Goal: Task Accomplishment & Management: Manage account settings

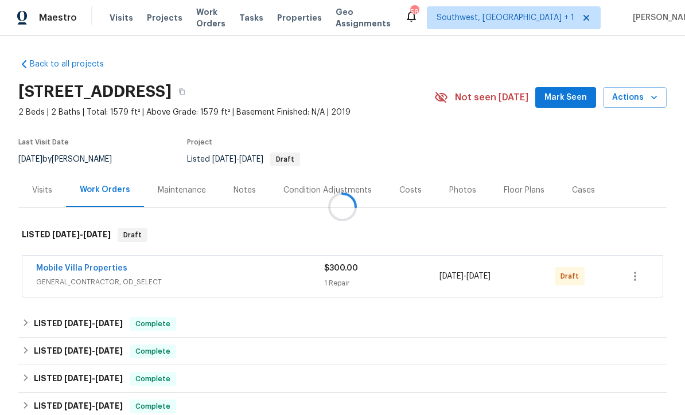
scroll to position [1, 0]
click at [638, 279] on icon "button" at bounding box center [635, 277] width 14 height 14
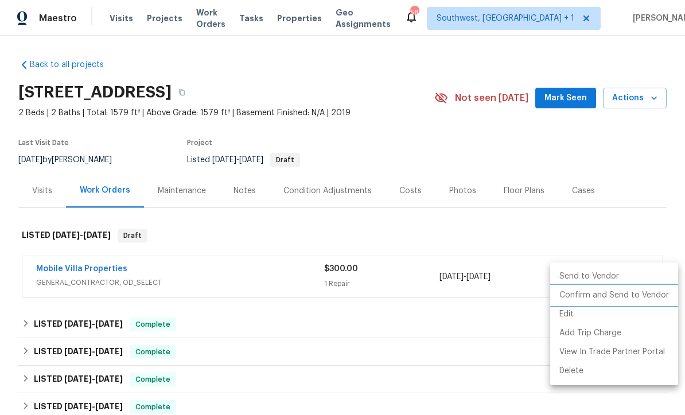
click at [637, 299] on li "Confirm and Send to Vendor" at bounding box center [614, 295] width 128 height 19
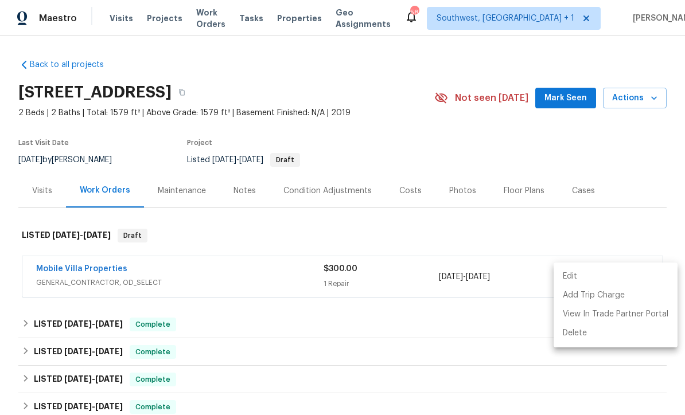
click at [626, 149] on div at bounding box center [342, 207] width 685 height 415
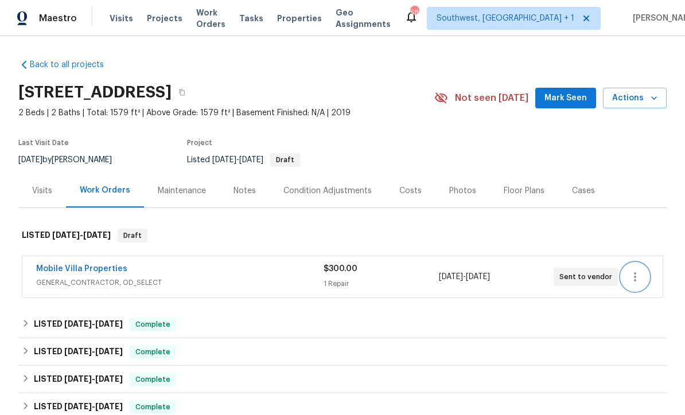
scroll to position [0, 0]
click at [153, 22] on span "Projects" at bounding box center [165, 18] width 36 height 11
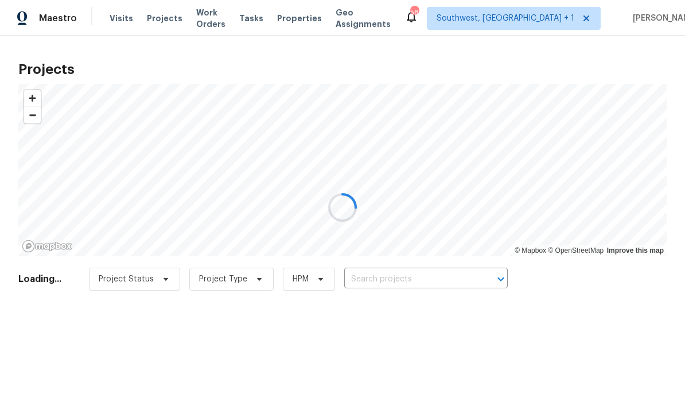
click at [424, 287] on div at bounding box center [342, 207] width 685 height 415
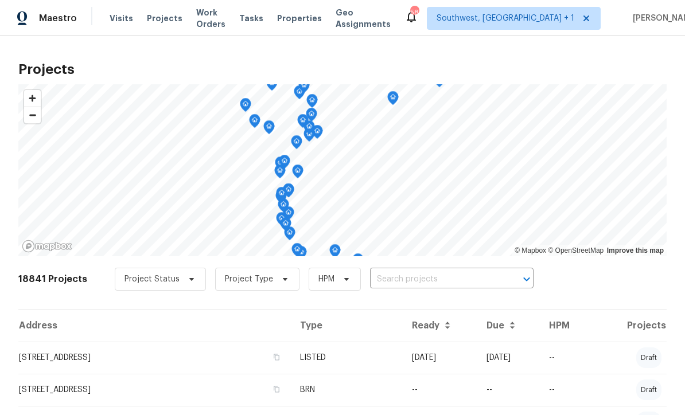
click at [422, 280] on input "text" at bounding box center [435, 280] width 131 height 18
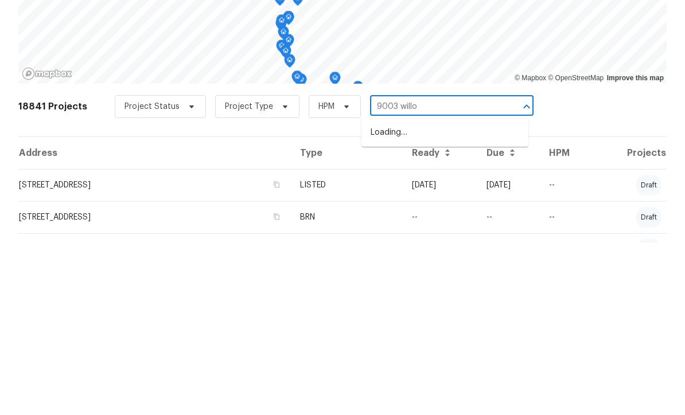
type input "9003 willow"
click at [472, 296] on li "[STREET_ADDRESS]" at bounding box center [444, 305] width 167 height 19
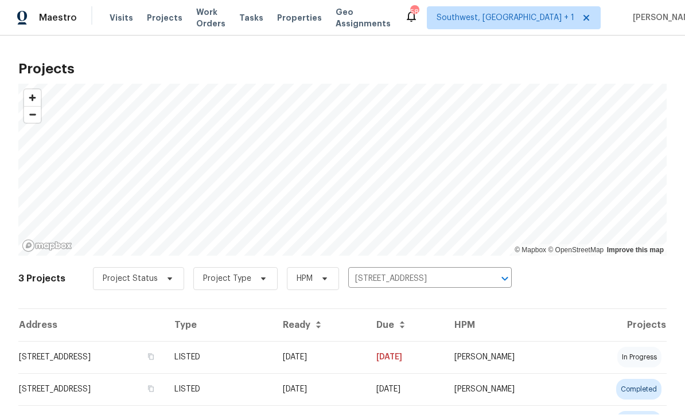
scroll to position [1, 0]
click at [367, 363] on td "05/16/25" at bounding box center [321, 358] width 94 height 32
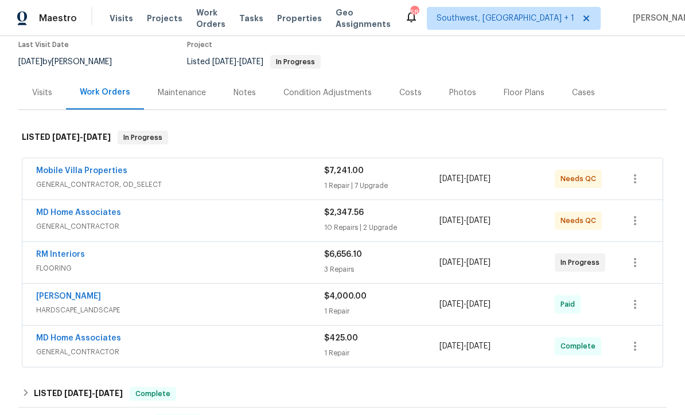
scroll to position [115, 0]
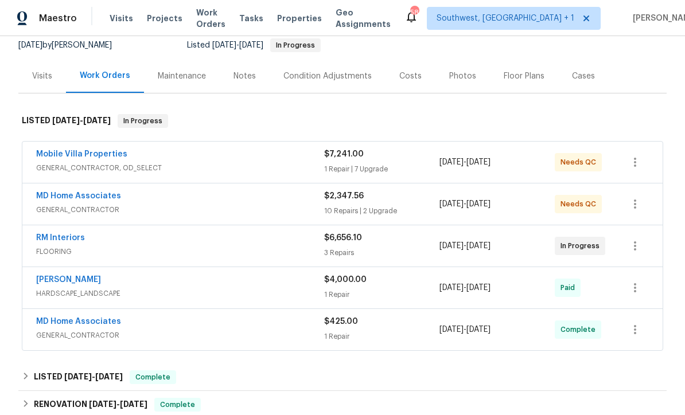
click at [178, 204] on div "MD Home Associates" at bounding box center [180, 197] width 288 height 14
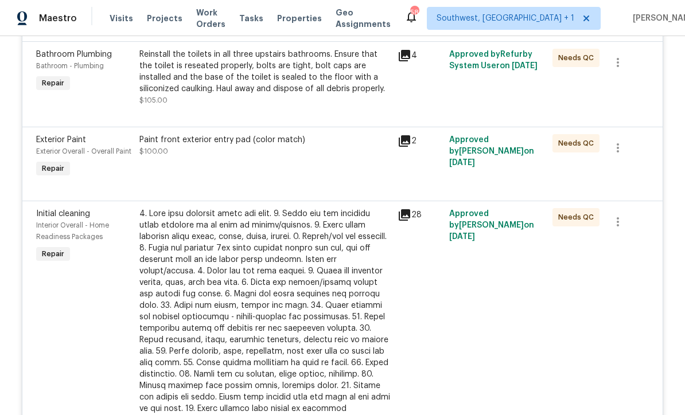
scroll to position [566, 0]
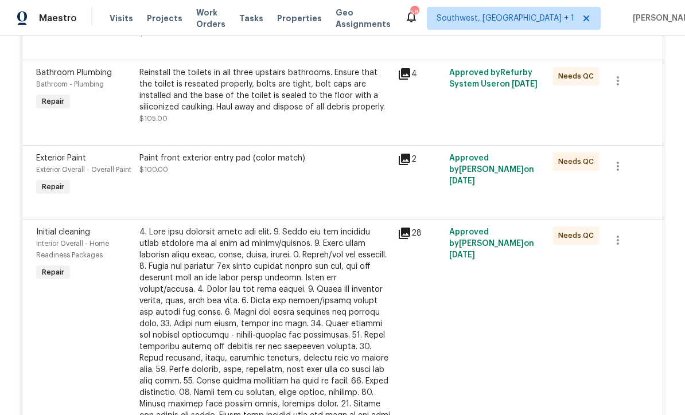
click at [226, 110] on div "Reinstall the toilets in all three upstairs bathrooms. Ensure that the toilet i…" at bounding box center [264, 90] width 251 height 46
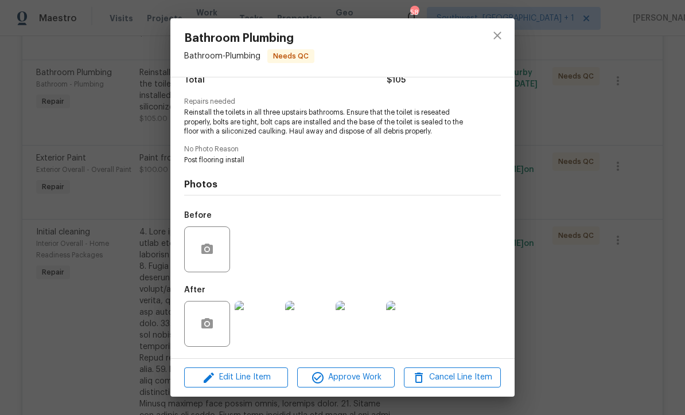
scroll to position [106, 0]
click at [261, 324] on img at bounding box center [258, 324] width 46 height 46
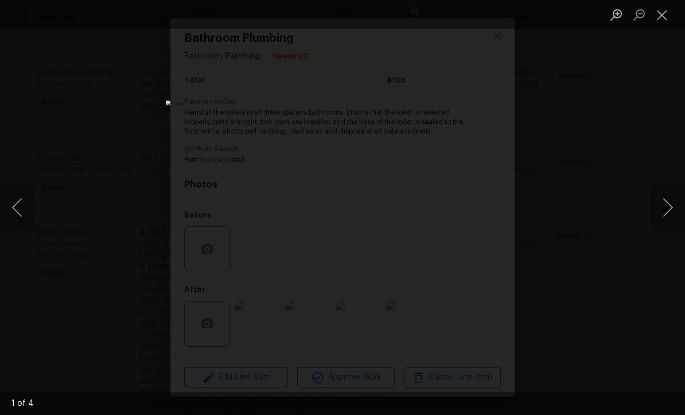
click at [669, 213] on button "Next image" at bounding box center [668, 208] width 34 height 46
click at [668, 215] on button "Next image" at bounding box center [668, 208] width 34 height 46
click at [670, 216] on button "Next image" at bounding box center [668, 208] width 34 height 46
click at [668, 218] on button "Next image" at bounding box center [668, 208] width 34 height 46
click at [660, 18] on button "Close lightbox" at bounding box center [662, 15] width 23 height 20
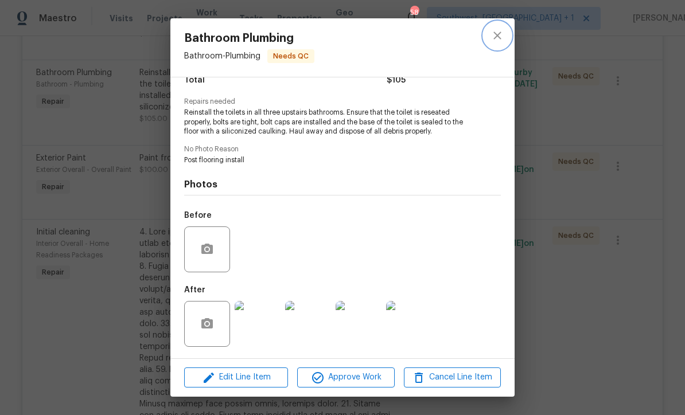
click at [503, 42] on button "close" at bounding box center [498, 36] width 28 height 28
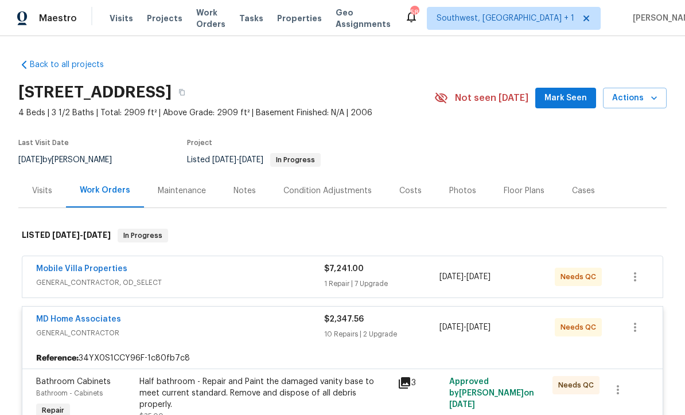
scroll to position [0, 0]
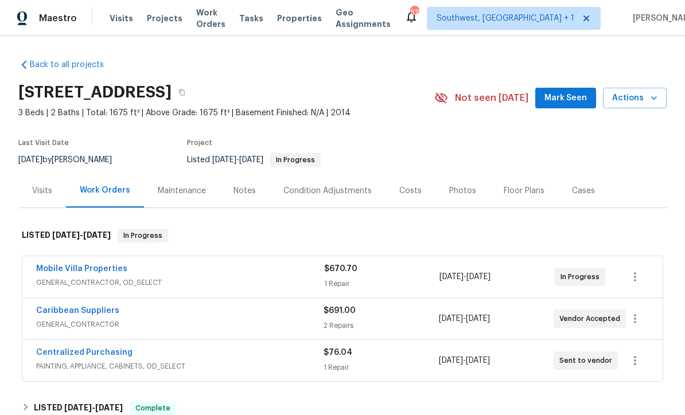
click at [115, 22] on span "Visits" at bounding box center [122, 18] width 24 height 11
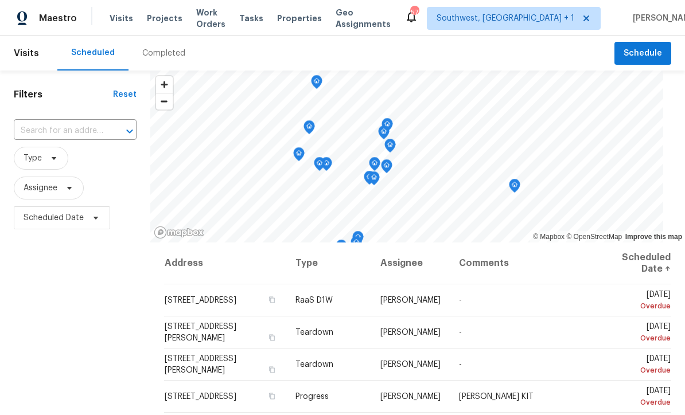
click at [74, 131] on input "text" at bounding box center [59, 131] width 91 height 18
type input "9003 willo"
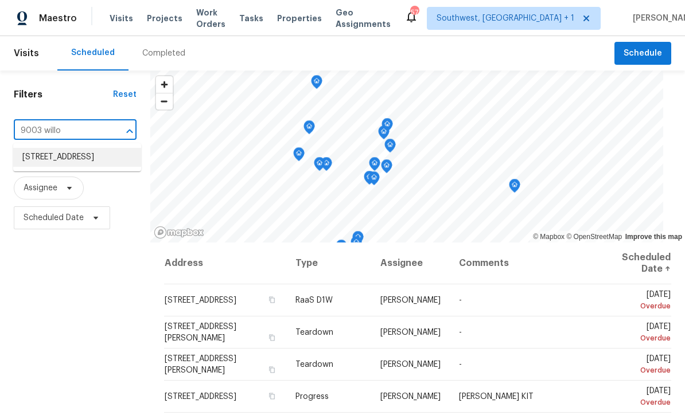
click at [62, 155] on li "[STREET_ADDRESS]" at bounding box center [77, 157] width 128 height 19
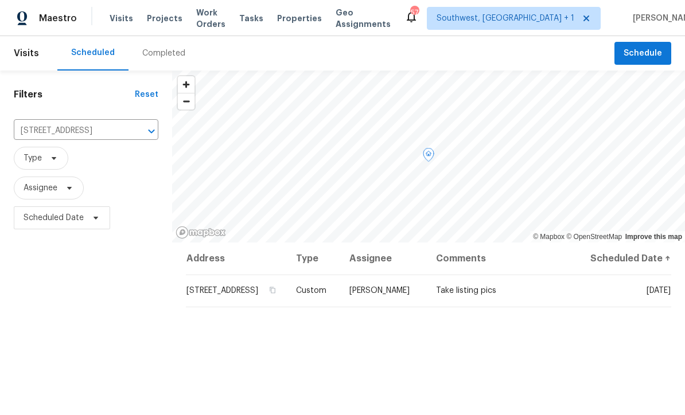
click at [0, 0] on icon at bounding box center [0, 0] width 0 height 0
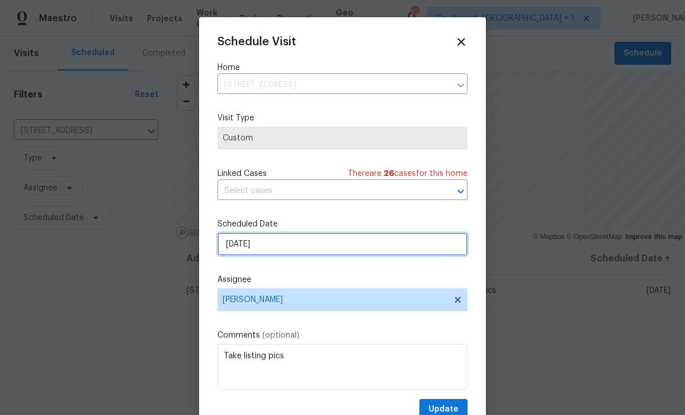
click at [321, 256] on input "[DATE]" at bounding box center [342, 244] width 250 height 23
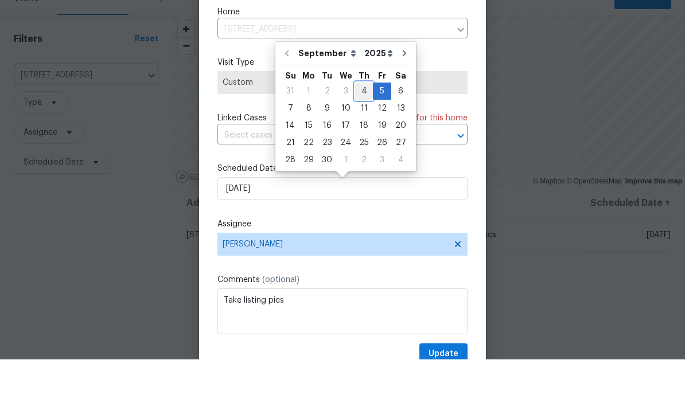
click at [356, 139] on div "4" at bounding box center [364, 147] width 18 height 16
type input "[DATE]"
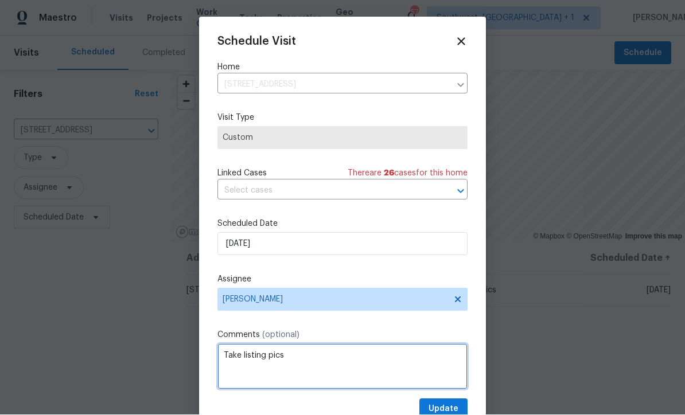
click at [225, 360] on textarea "Take listing pics" at bounding box center [342, 367] width 250 height 46
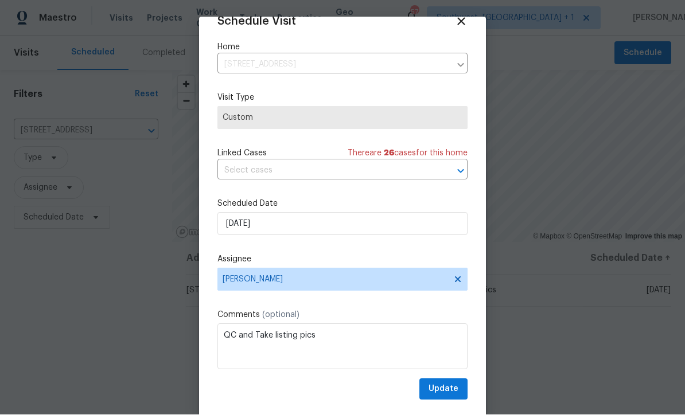
scroll to position [22, 0]
type textarea "QC and Take listing pics"
click at [453, 391] on span "Update" at bounding box center [444, 390] width 30 height 14
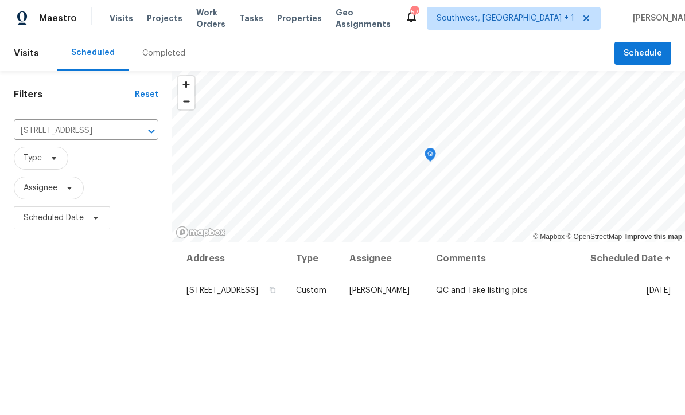
scroll to position [0, 0]
click at [157, 18] on span "Projects" at bounding box center [165, 18] width 36 height 11
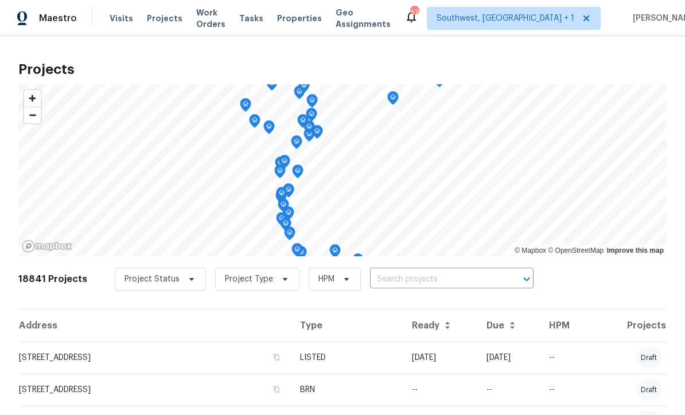
click at [412, 281] on input "text" at bounding box center [435, 280] width 131 height 18
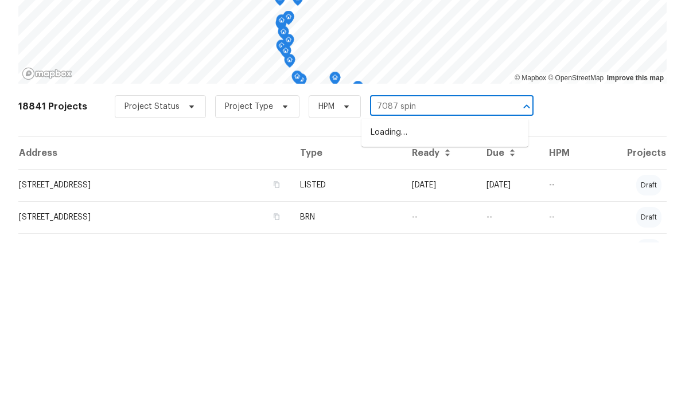
type input "7087 spinn"
click at [454, 296] on li "7087 Spinnaker Blvd, Englewood, FL 34224" at bounding box center [444, 305] width 167 height 19
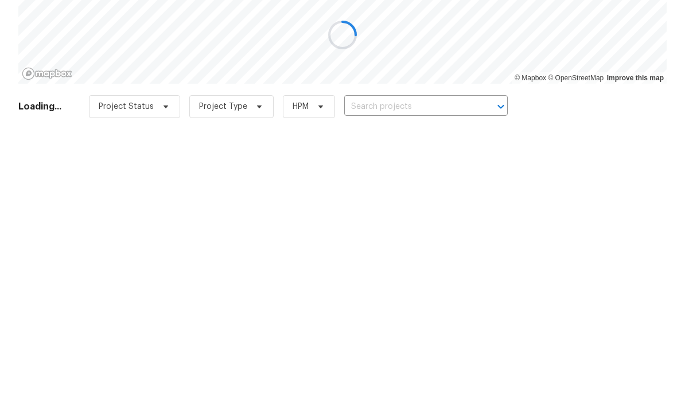
type input "7087 Spinnaker Blvd, Englewood, FL 34224"
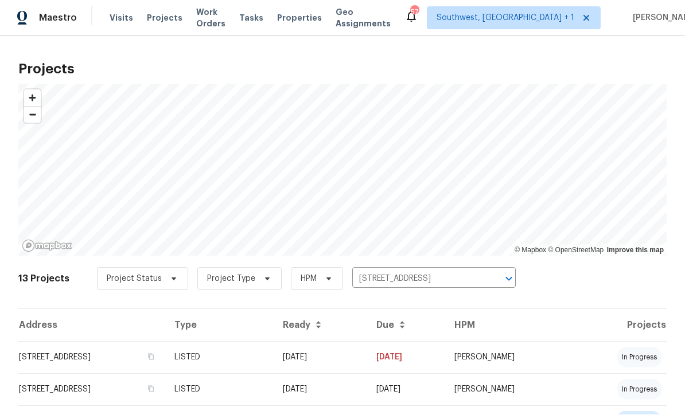
scroll to position [1, 0]
click at [367, 366] on td "08/26/25" at bounding box center [321, 358] width 94 height 32
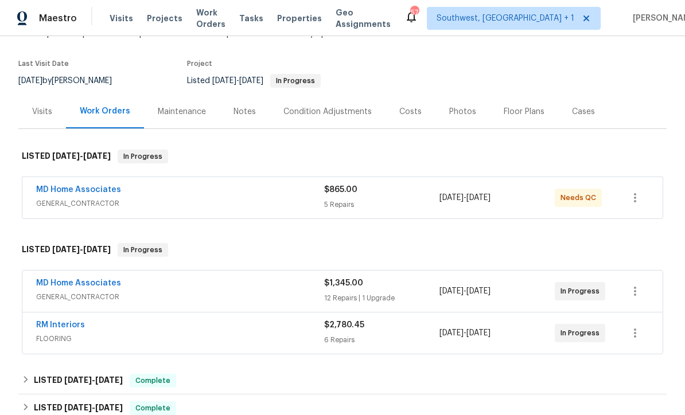
scroll to position [127, 0]
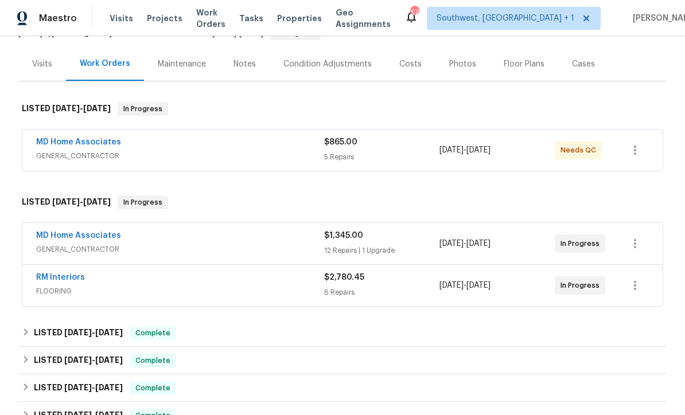
click at [408, 157] on div "5 Repairs" at bounding box center [381, 156] width 115 height 11
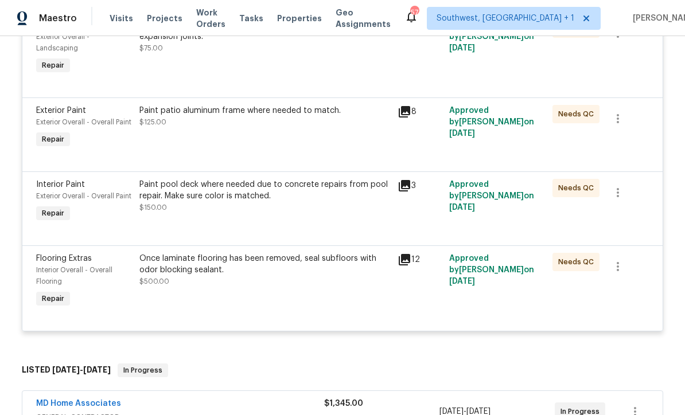
scroll to position [399, 0]
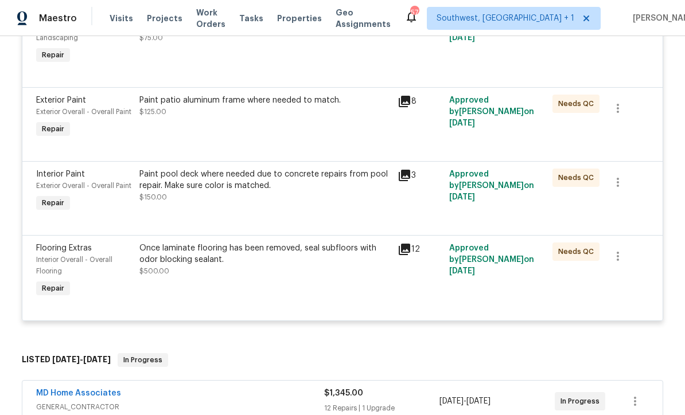
click at [338, 277] on div "Once laminate flooring has been removed, seal subfloors with odor blocking seal…" at bounding box center [264, 260] width 251 height 34
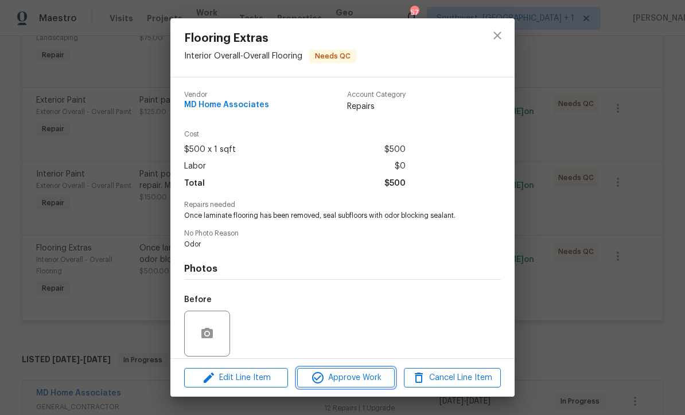
click at [375, 380] on span "Approve Work" at bounding box center [346, 378] width 90 height 14
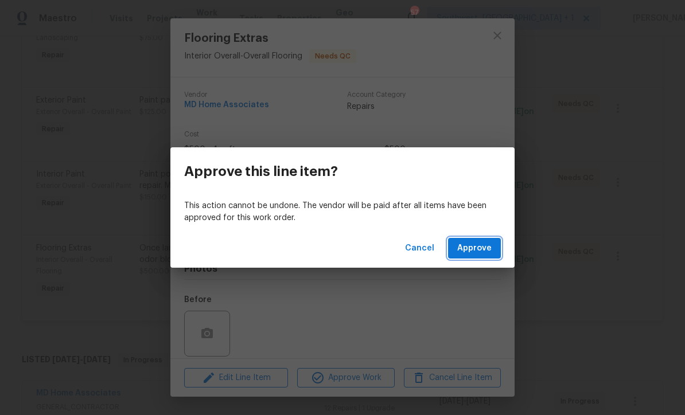
click at [485, 248] on span "Approve" at bounding box center [474, 249] width 34 height 14
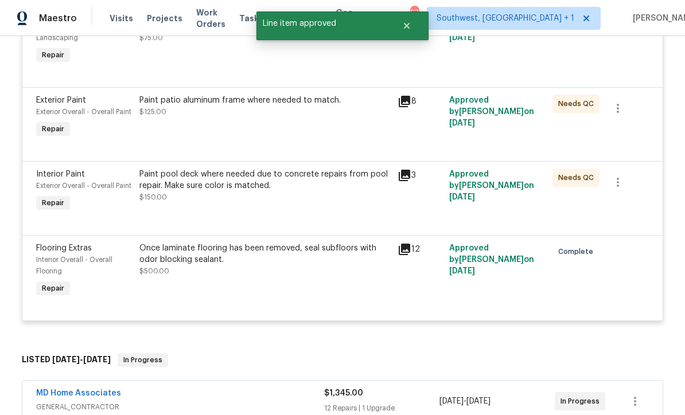
click at [304, 203] on div "Paint pool deck where needed due to concrete repairs from pool repair. Make sur…" at bounding box center [264, 186] width 251 height 34
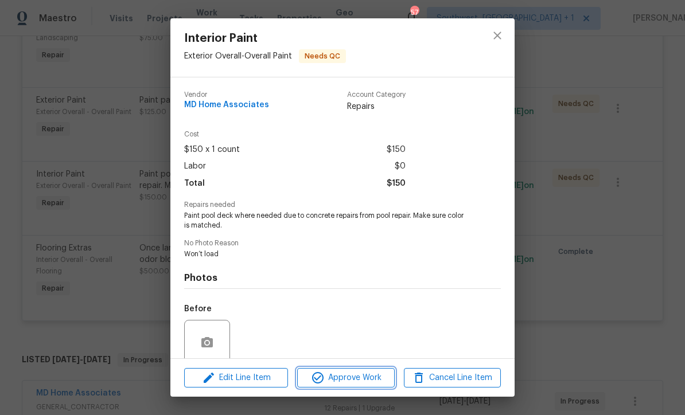
click at [366, 380] on span "Approve Work" at bounding box center [346, 378] width 90 height 14
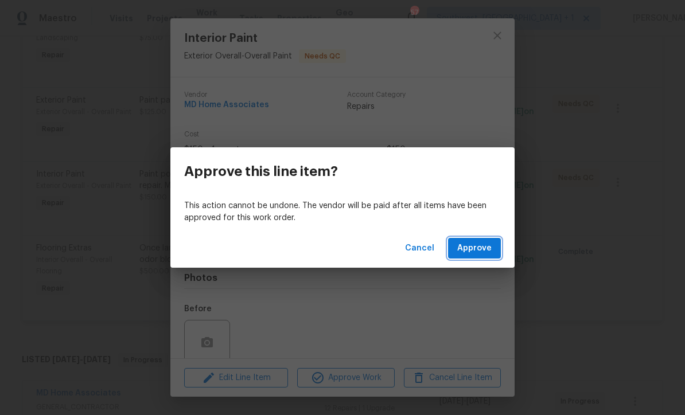
click at [486, 241] on button "Approve" at bounding box center [474, 248] width 53 height 21
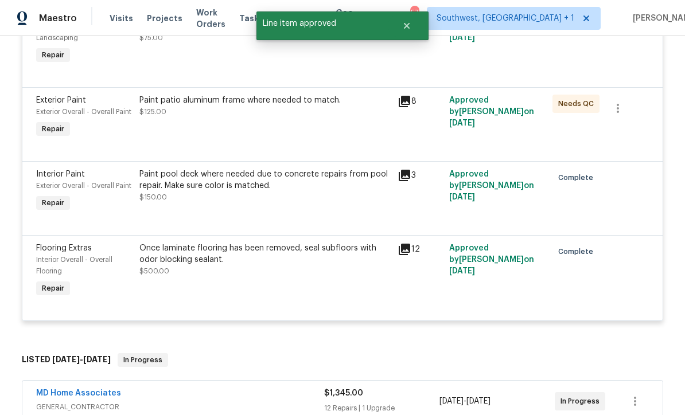
click at [318, 123] on div "Paint patio aluminum frame where needed to match. $125.00" at bounding box center [265, 117] width 258 height 53
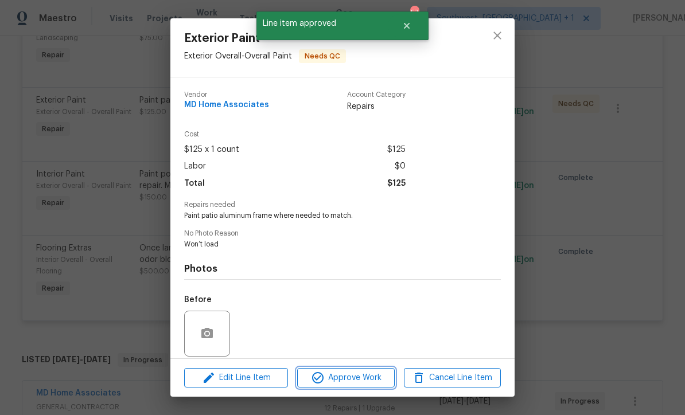
click at [368, 380] on span "Approve Work" at bounding box center [346, 378] width 90 height 14
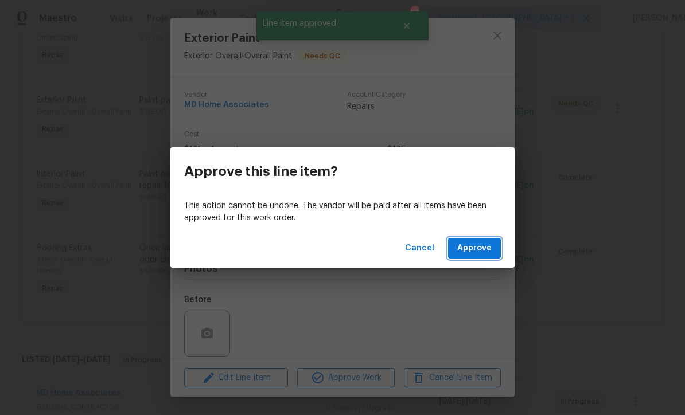
click at [480, 255] on span "Approve" at bounding box center [474, 249] width 34 height 14
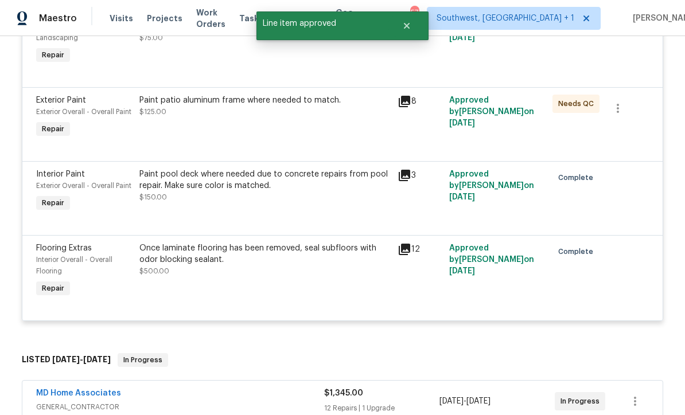
scroll to position [233, 0]
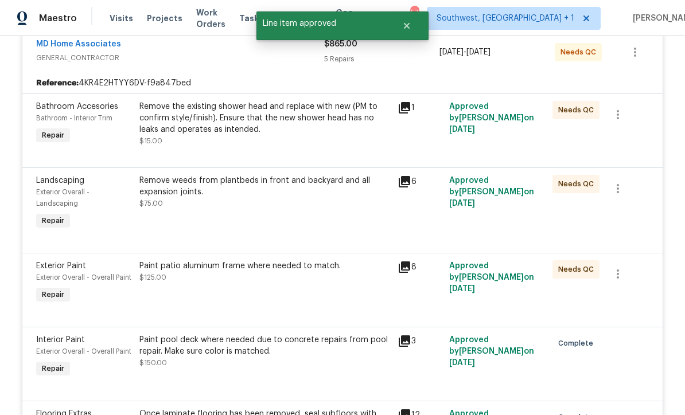
click at [320, 217] on div "Remove weeds from plantbeds in front and backyard and all expansion joints. $75…" at bounding box center [265, 204] width 258 height 64
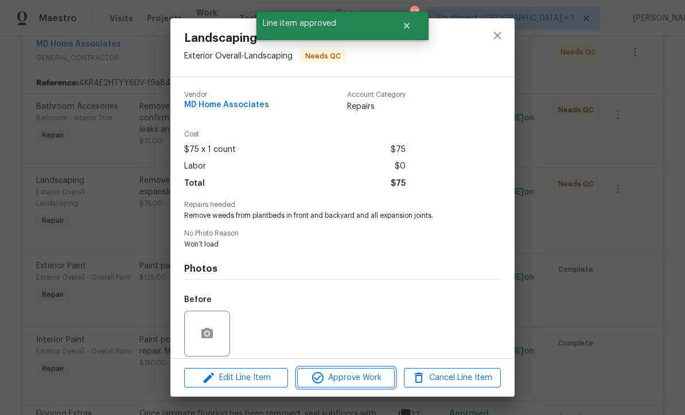
click at [365, 381] on span "Approve Work" at bounding box center [346, 378] width 90 height 14
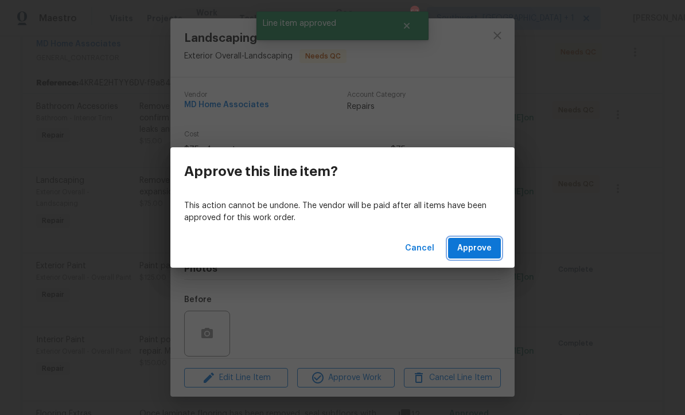
click at [482, 248] on span "Approve" at bounding box center [474, 249] width 34 height 14
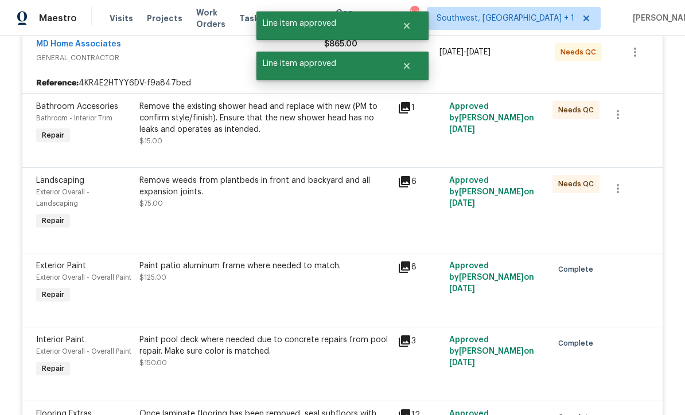
click at [306, 138] on div "Remove the existing shower head and replace with new (PM to confirm style/finis…" at bounding box center [264, 124] width 251 height 46
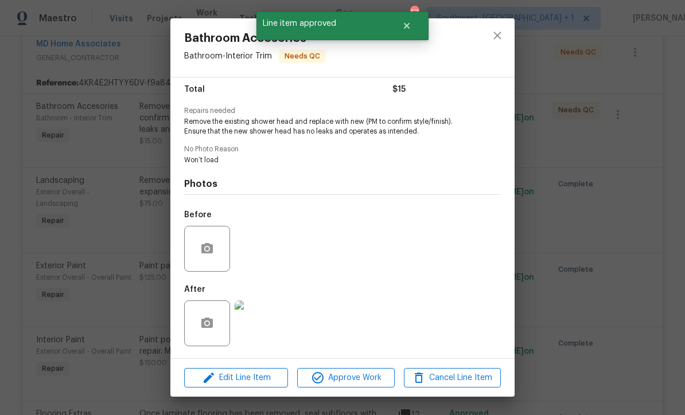
scroll to position [96, 0]
click at [363, 376] on span "Approve Work" at bounding box center [346, 378] width 90 height 14
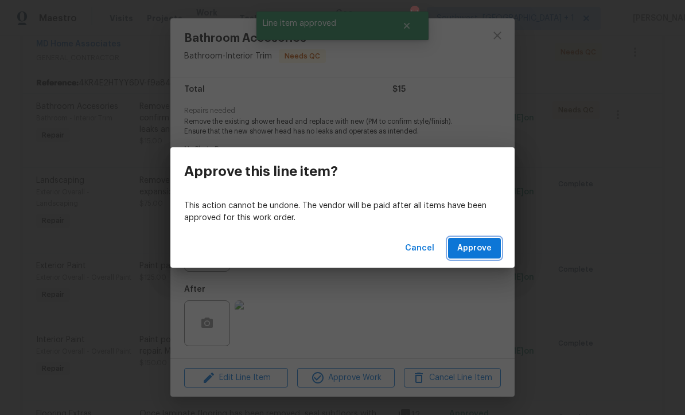
click at [479, 247] on span "Approve" at bounding box center [474, 249] width 34 height 14
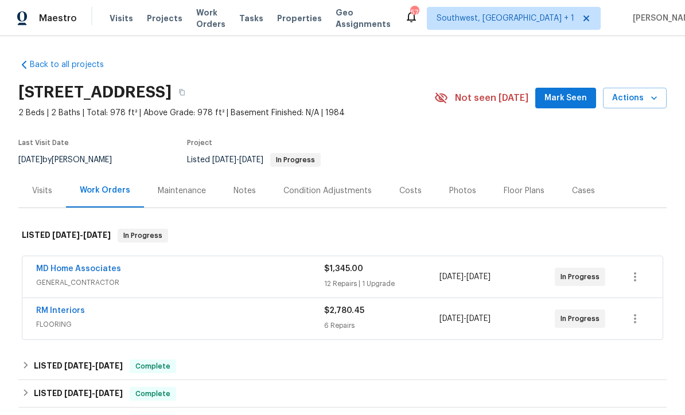
click at [110, 19] on span "Visits" at bounding box center [122, 18] width 24 height 11
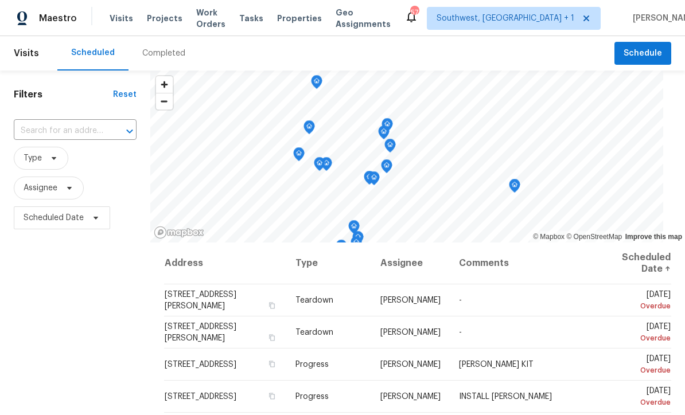
click at [38, 128] on input "text" at bounding box center [59, 131] width 91 height 18
type input "7087 spinn"
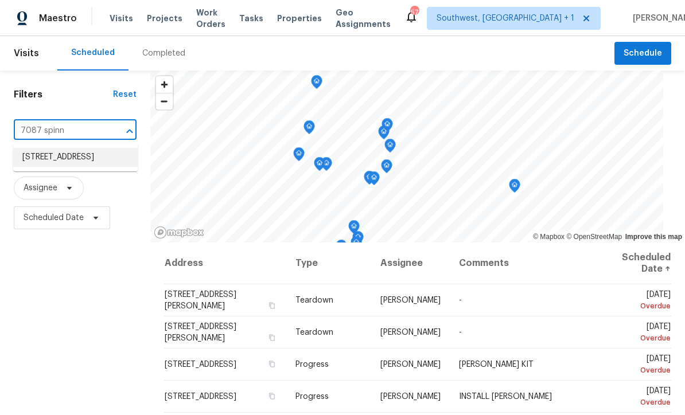
click at [34, 160] on li "7087 Spinnaker Blvd, Englewood, FL 34224" at bounding box center [75, 157] width 124 height 19
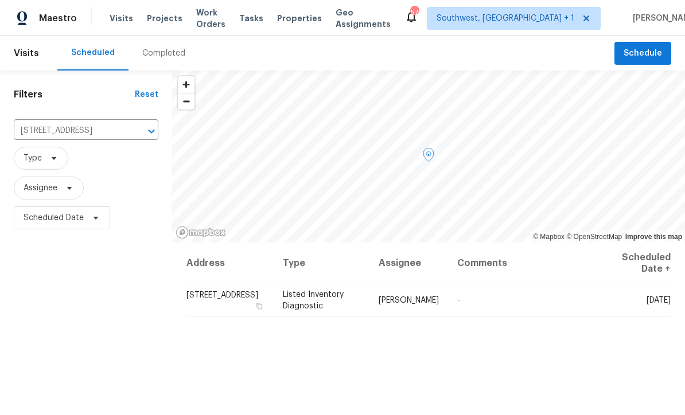
click at [0, 0] on icon at bounding box center [0, 0] width 0 height 0
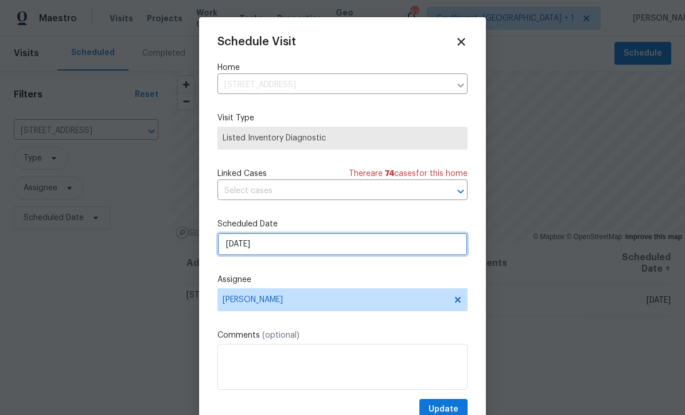
click at [328, 252] on input "[DATE]" at bounding box center [342, 244] width 250 height 23
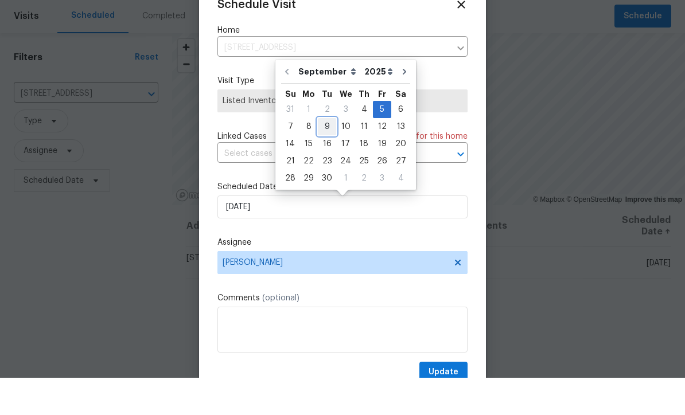
click at [327, 156] on div "9" at bounding box center [327, 164] width 18 height 16
type input "9/9/2025"
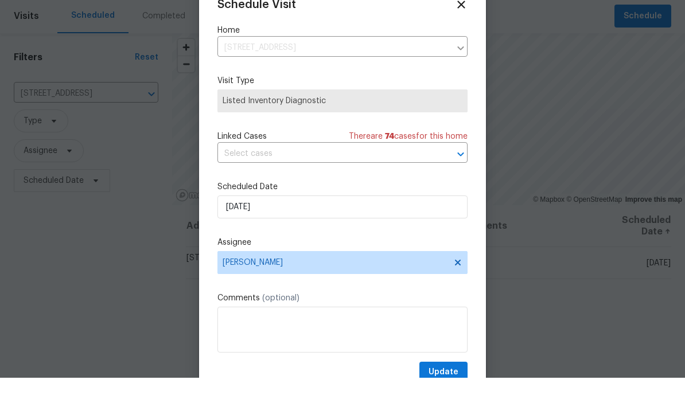
scroll to position [37, 0]
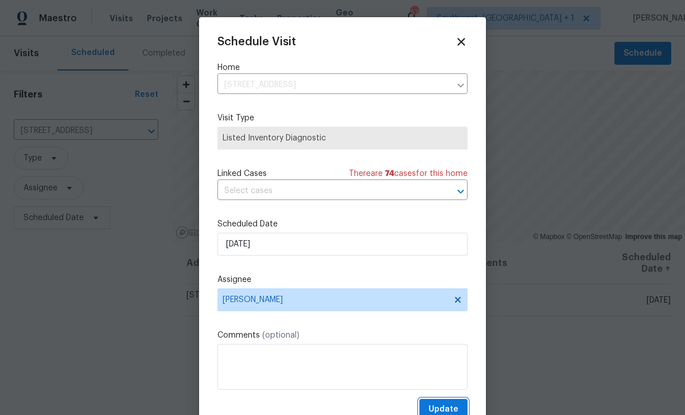
click at [455, 409] on span "Update" at bounding box center [444, 410] width 30 height 14
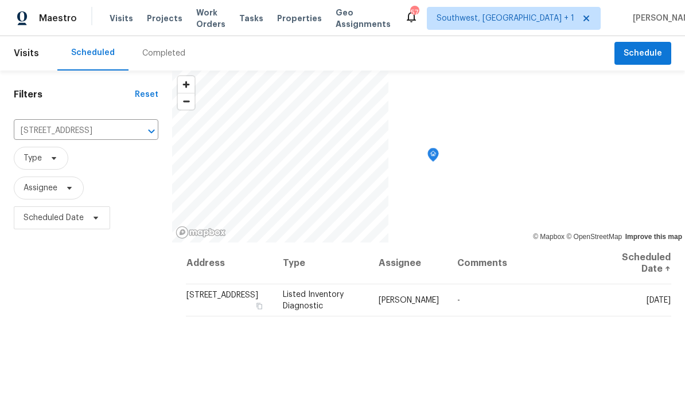
scroll to position [0, 0]
click at [114, 24] on span "Visits" at bounding box center [122, 18] width 24 height 11
click at [53, 135] on input "7087 Spinnaker Blvd, Englewood, FL 34224" at bounding box center [70, 131] width 112 height 18
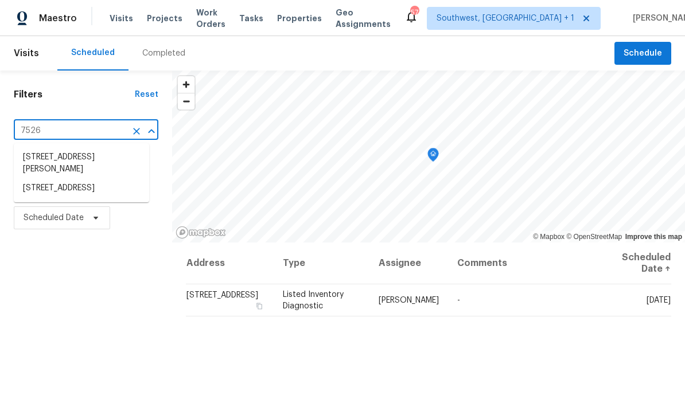
type input "7526 f"
click at [61, 154] on li "7526 Fairlinks Ct, Sarasota, FL 34243" at bounding box center [81, 157] width 135 height 19
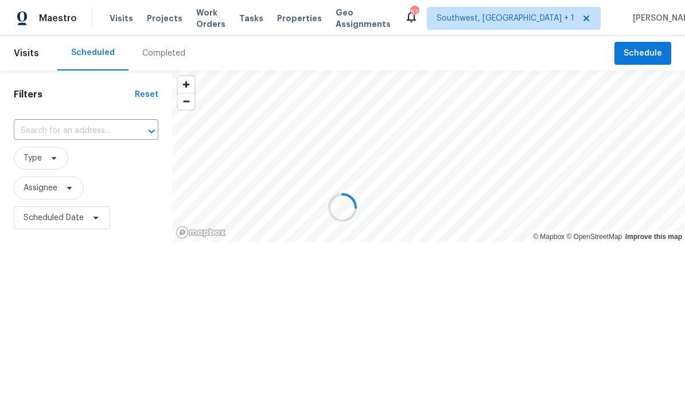
type input "7526 Fairlinks Ct, Sarasota, FL 34243"
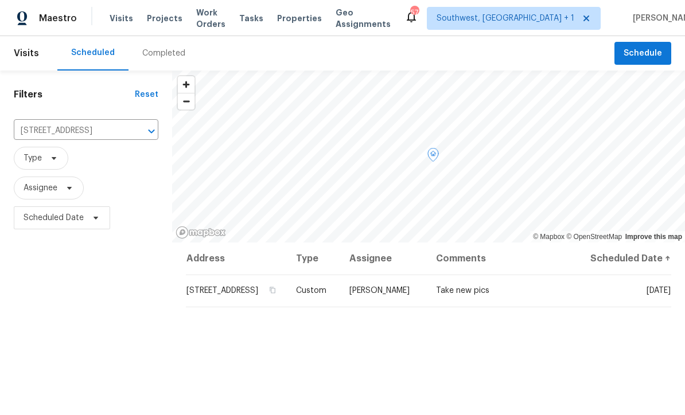
click at [0, 0] on icon at bounding box center [0, 0] width 0 height 0
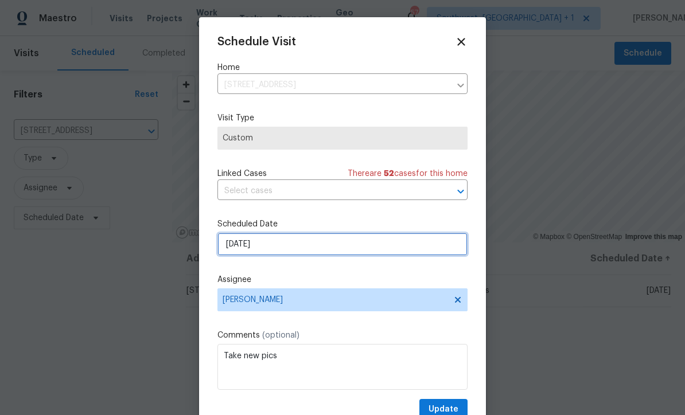
click at [306, 248] on input "[DATE]" at bounding box center [342, 244] width 250 height 23
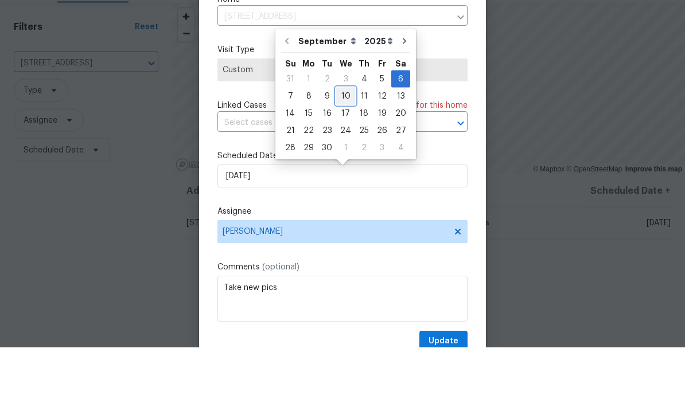
click at [344, 156] on div "10" at bounding box center [345, 164] width 19 height 16
type input "[DATE]"
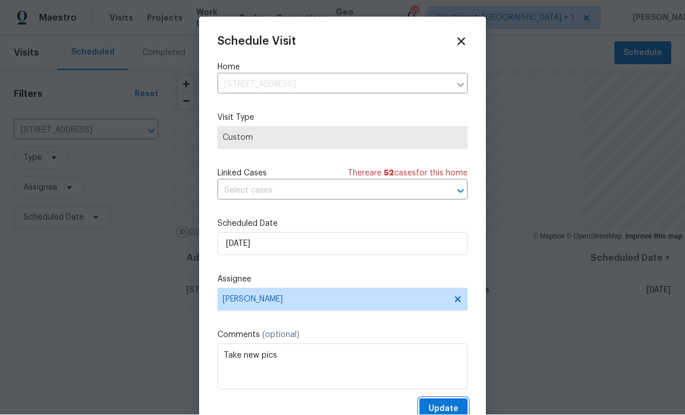
click at [458, 410] on button "Update" at bounding box center [443, 409] width 48 height 21
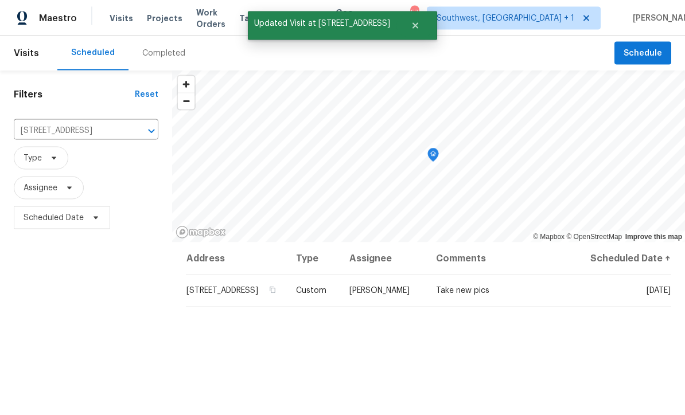
scroll to position [0, 0]
click at [157, 20] on span "Projects" at bounding box center [165, 18] width 36 height 11
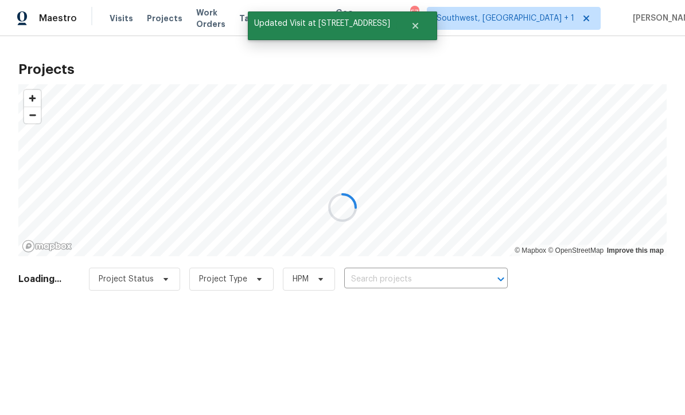
click at [410, 278] on div at bounding box center [342, 207] width 685 height 415
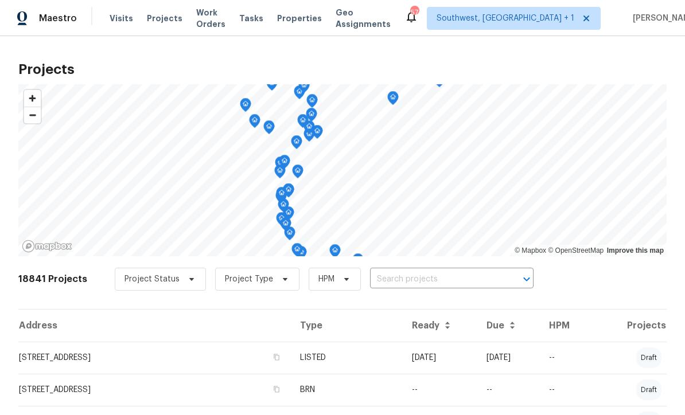
click at [408, 284] on input "text" at bounding box center [435, 280] width 131 height 18
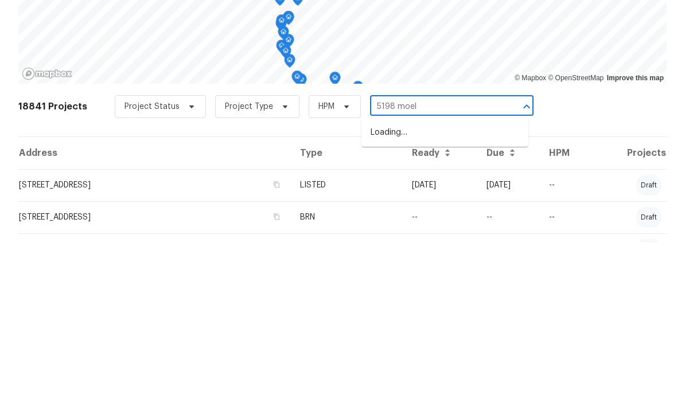
type input "5198 moell"
click at [451, 296] on li "[STREET_ADDRESS][PERSON_NAME]" at bounding box center [444, 305] width 167 height 19
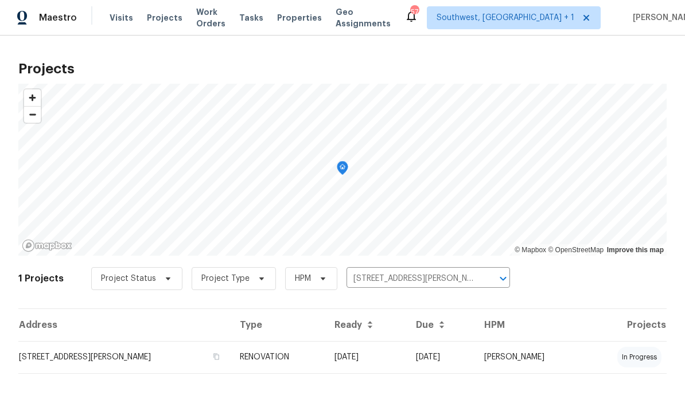
click at [384, 362] on td "08/05/25" at bounding box center [365, 358] width 81 height 32
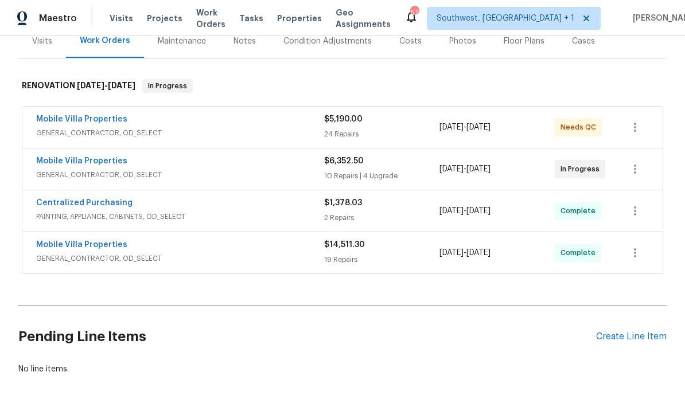
scroll to position [149, 0]
click at [647, 336] on div "Create Line Item" at bounding box center [631, 337] width 71 height 11
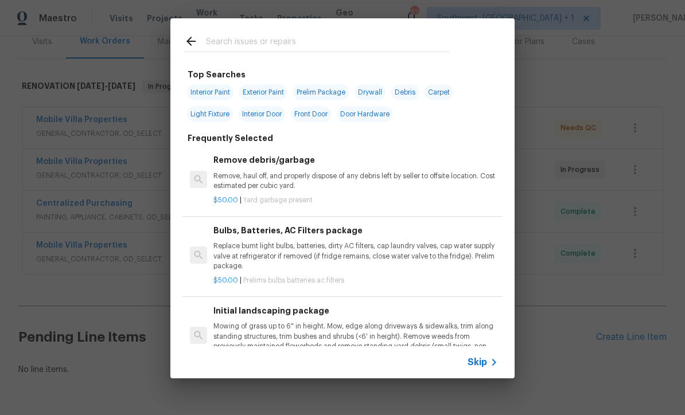
click at [486, 364] on span "Skip" at bounding box center [478, 362] width 20 height 11
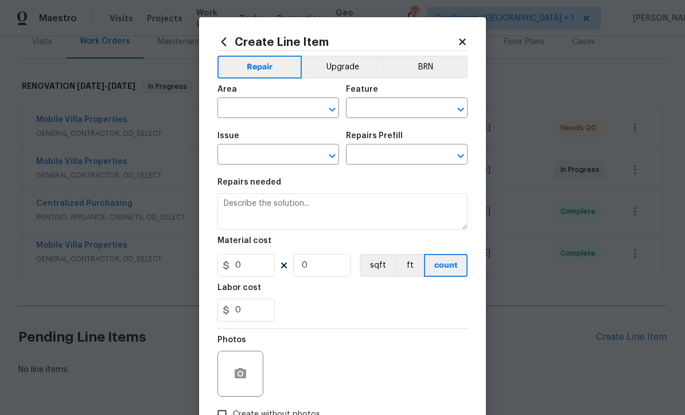
click at [286, 103] on input "text" at bounding box center [261, 109] width 89 height 18
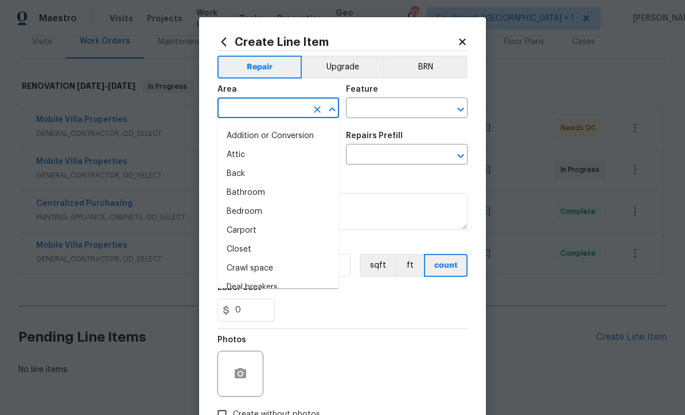
scroll to position [0, 0]
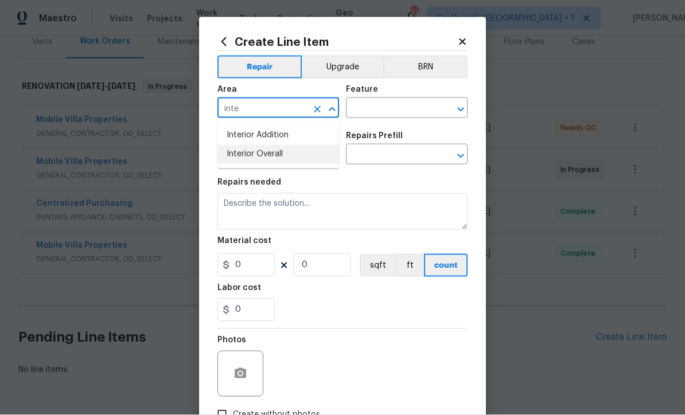
click at [278, 158] on li "Interior Overall" at bounding box center [278, 154] width 122 height 19
click at [233, 136] on li "Interior Overall" at bounding box center [278, 135] width 122 height 19
type input "Interior Overall"
click at [400, 107] on input "text" at bounding box center [390, 109] width 89 height 18
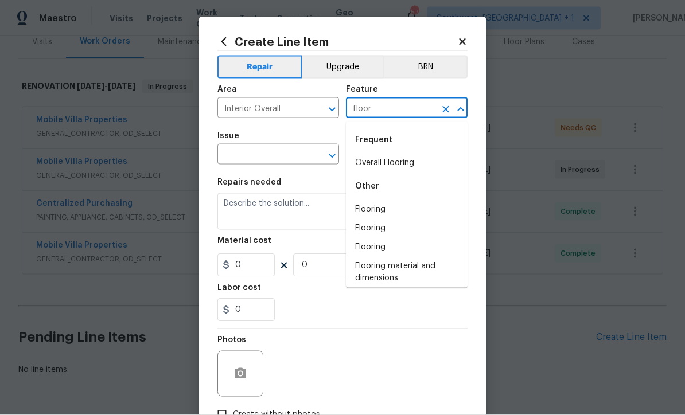
click at [409, 158] on li "Overall Flooring" at bounding box center [407, 163] width 122 height 19
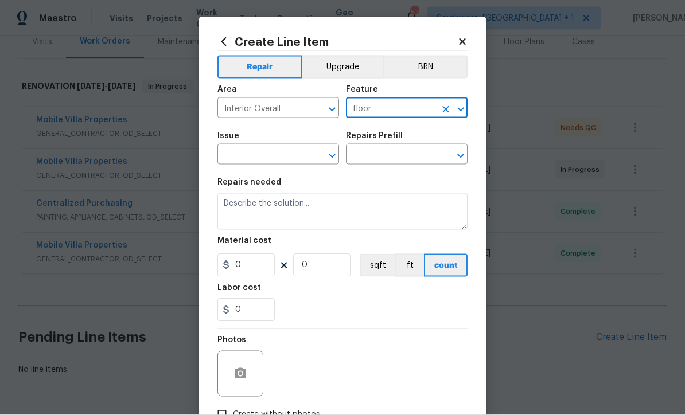
type input "Overall Flooring"
click at [235, 157] on input "text" at bounding box center [261, 156] width 89 height 18
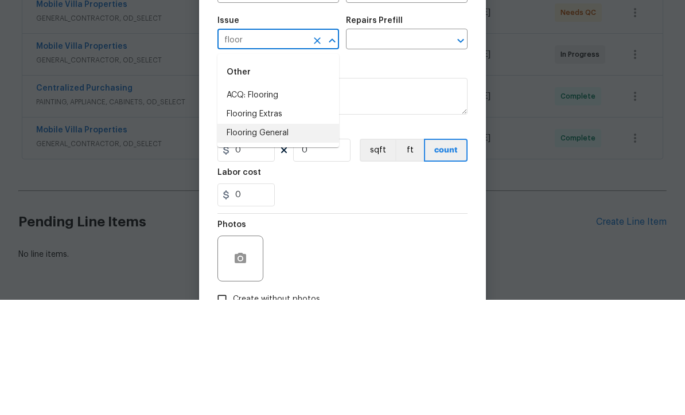
click at [235, 239] on li "Flooring General" at bounding box center [278, 248] width 122 height 19
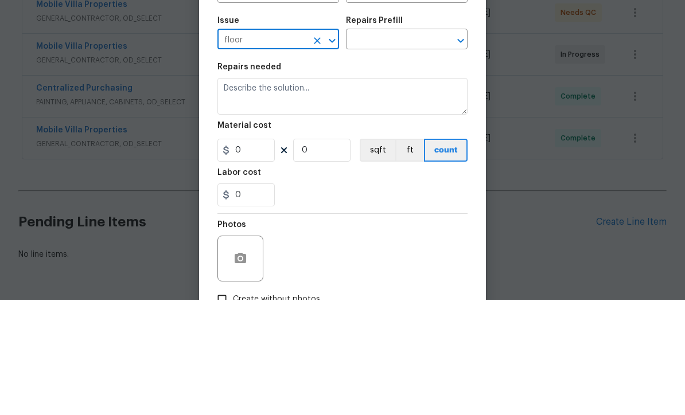
type input "Flooring General"
click at [418, 147] on input "text" at bounding box center [390, 156] width 89 height 18
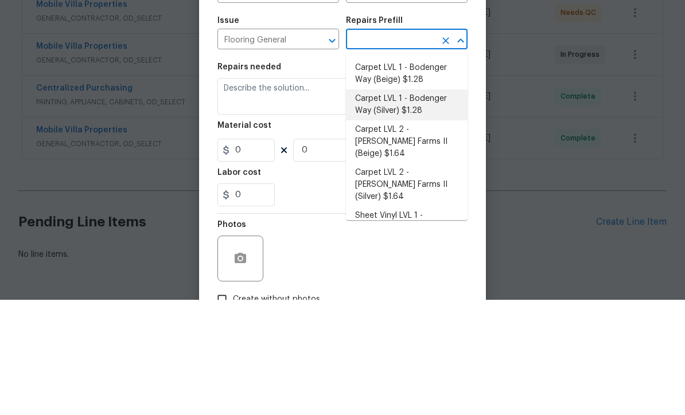
click at [437, 205] on li "Carpet LVL 1 - Bodenger Way (Silver) $1.28" at bounding box center [407, 220] width 122 height 31
type input "Carpet LVL 1 - Bodenger Way (Silver) $1.28"
type textarea "Install new carpet. (Bodenger Way 945 Winter Ash, Silver) at all previously car…"
type input "1"
type input "Carpet LVL 1 - Bodenger Way (Silver) $1.28"
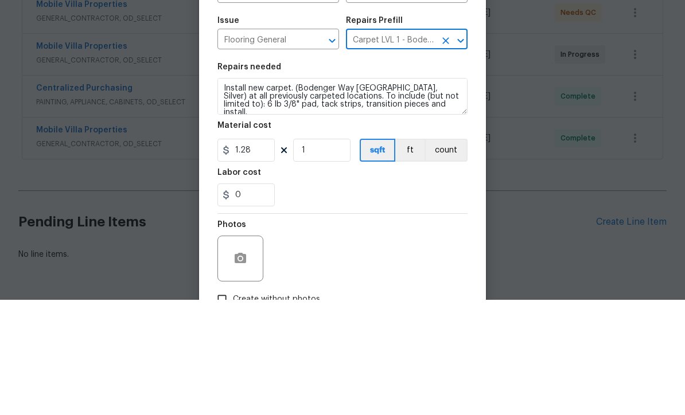
scroll to position [38, 0]
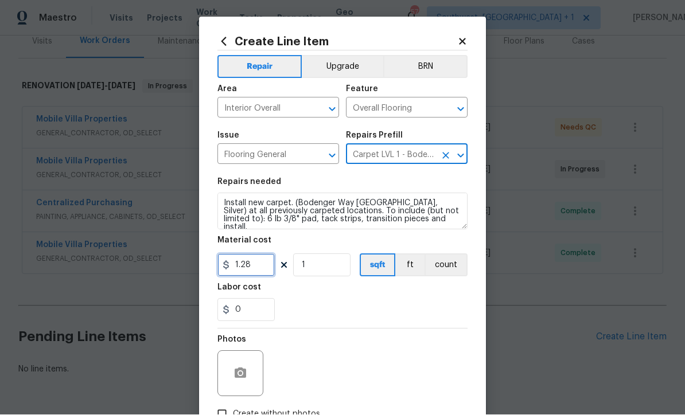
click at [256, 267] on input "1.28" at bounding box center [245, 265] width 57 height 23
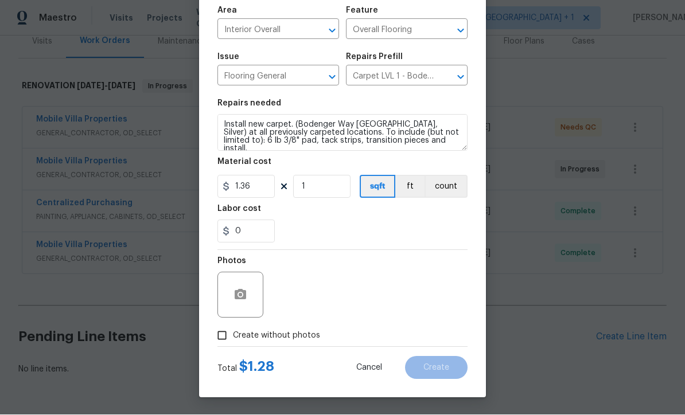
scroll to position [81, 0]
type input "1.36"
click at [220, 342] on input "Create without photos" at bounding box center [222, 336] width 22 height 22
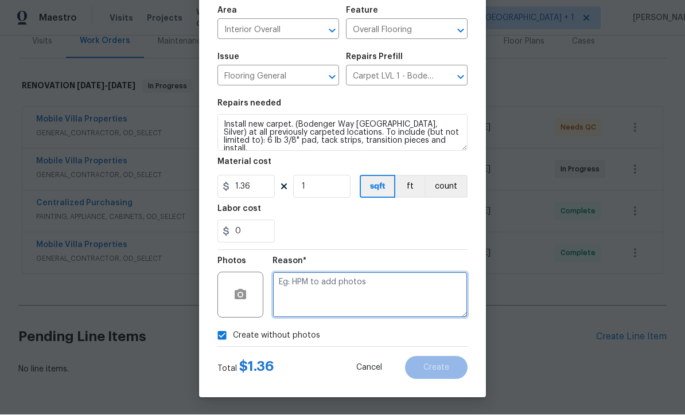
click at [373, 294] on textarea at bounding box center [369, 295] width 195 height 46
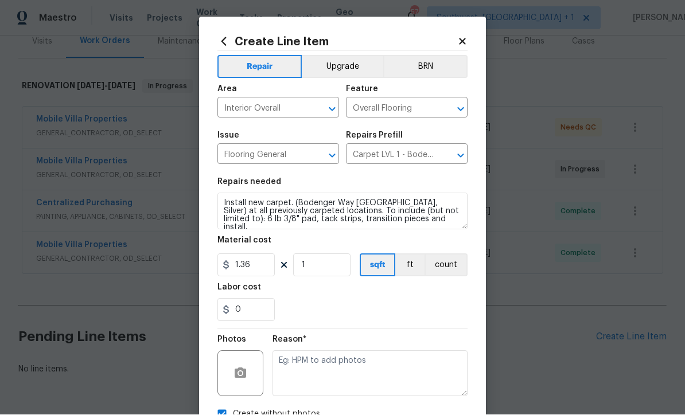
scroll to position [0, 0]
click at [239, 373] on icon "button" at bounding box center [240, 373] width 11 height 10
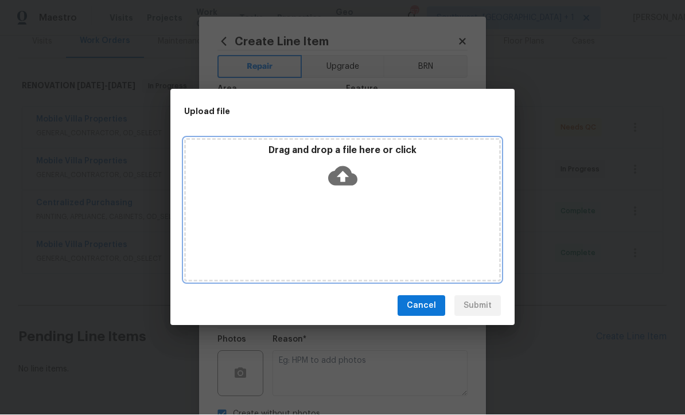
click at [353, 177] on icon at bounding box center [342, 177] width 29 height 20
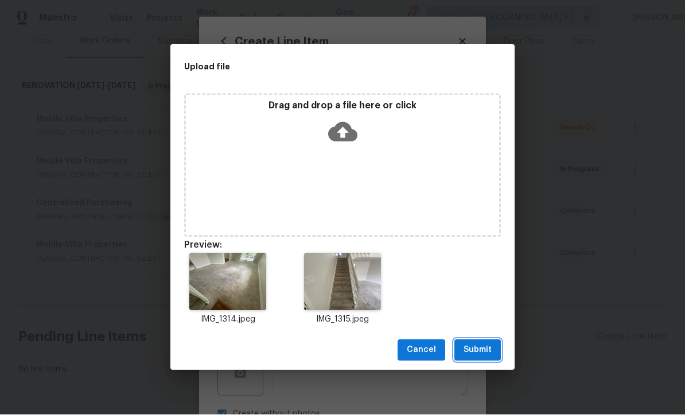
click at [486, 356] on span "Submit" at bounding box center [478, 351] width 28 height 14
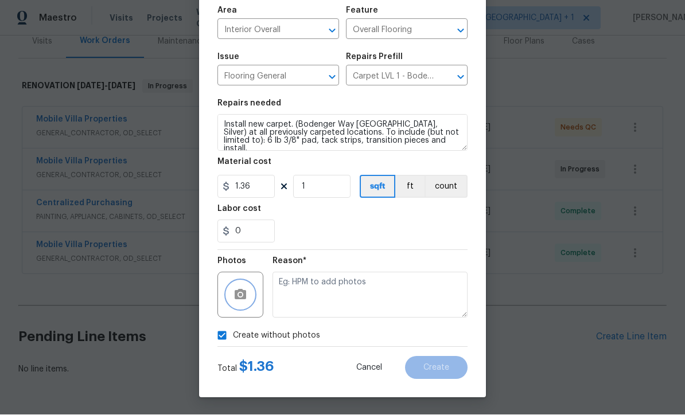
scroll to position [81, 0]
checkbox input "false"
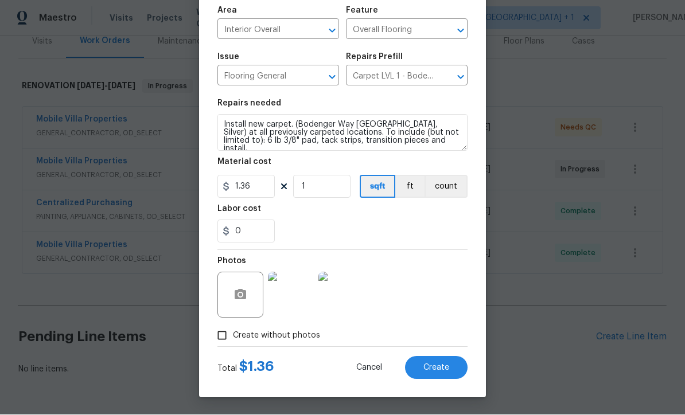
click at [443, 368] on span "Create" at bounding box center [436, 368] width 26 height 9
type input "0"
checkbox input "true"
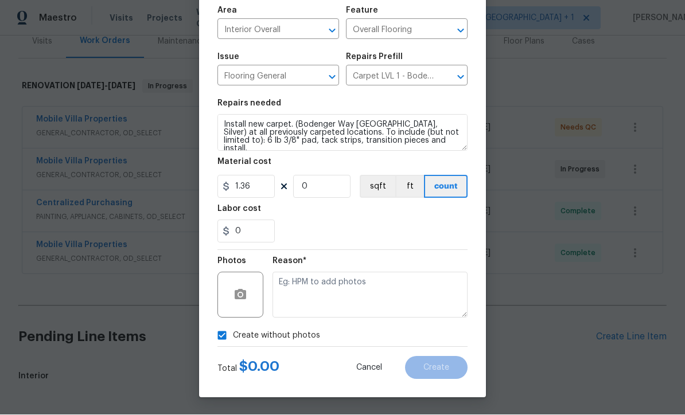
type input "0"
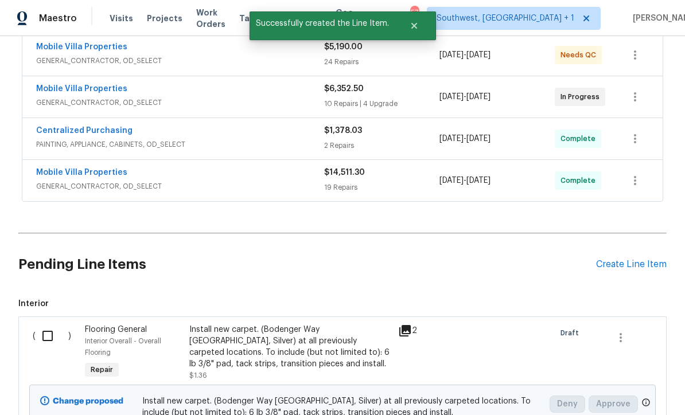
scroll to position [221, 0]
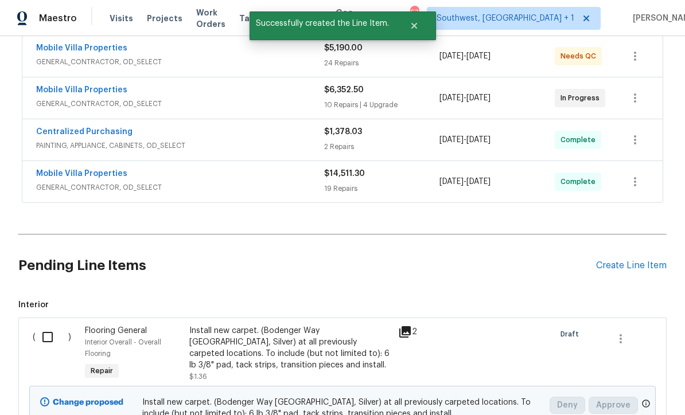
click at [38, 325] on input "checkbox" at bounding box center [52, 337] width 33 height 24
checkbox input "true"
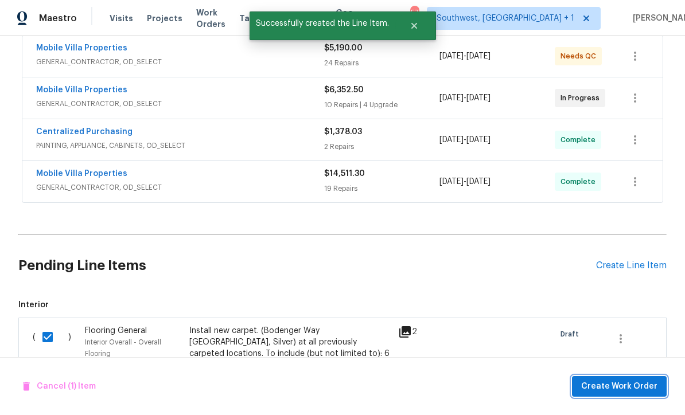
click at [620, 389] on span "Create Work Order" at bounding box center [619, 387] width 76 height 14
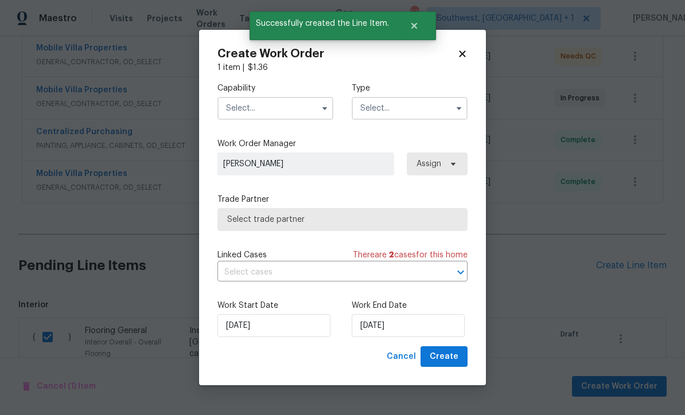
click at [285, 108] on input "text" at bounding box center [275, 108] width 116 height 23
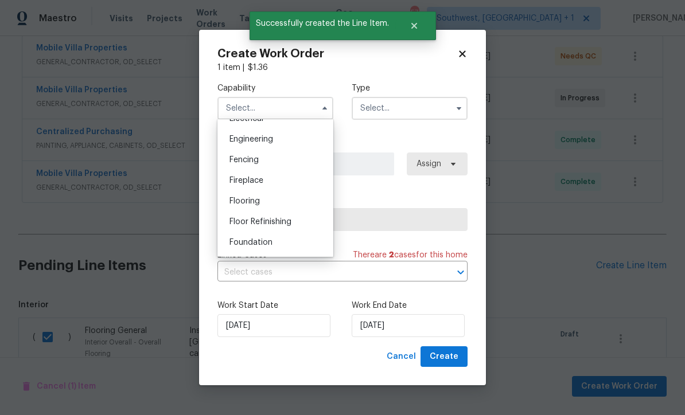
scroll to position [376, 0]
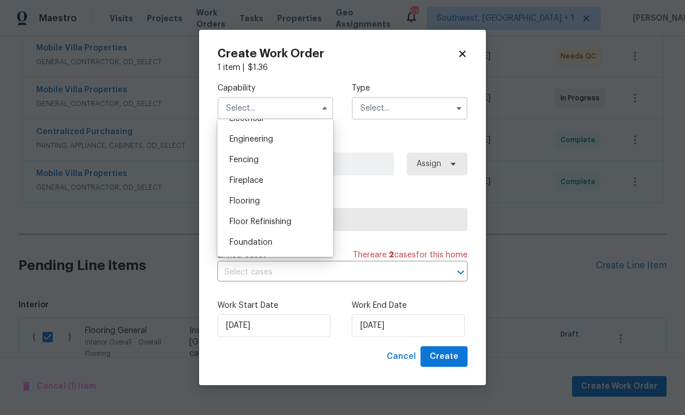
click at [422, 108] on input "text" at bounding box center [410, 108] width 116 height 23
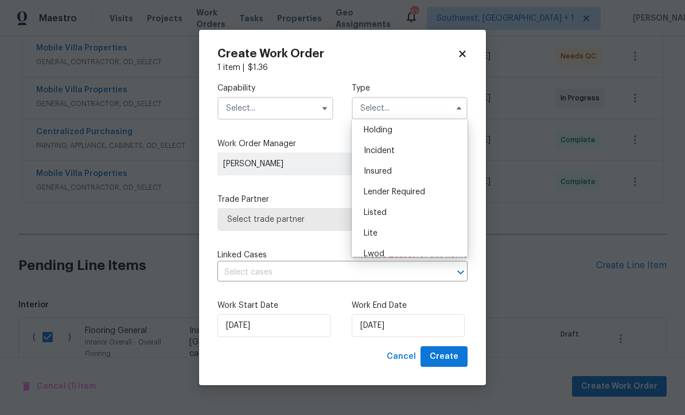
scroll to position [92, 0]
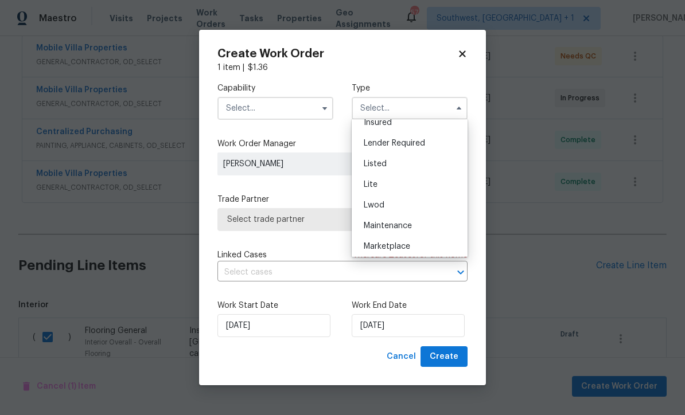
click at [393, 160] on div "Listed" at bounding box center [410, 164] width 110 height 21
type input "Listed"
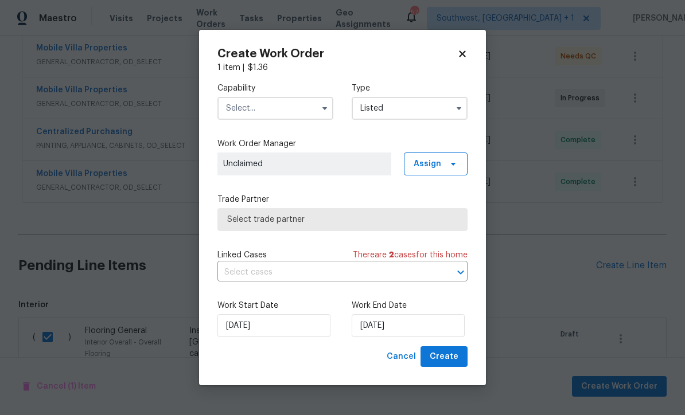
click at [285, 112] on input "text" at bounding box center [275, 108] width 116 height 23
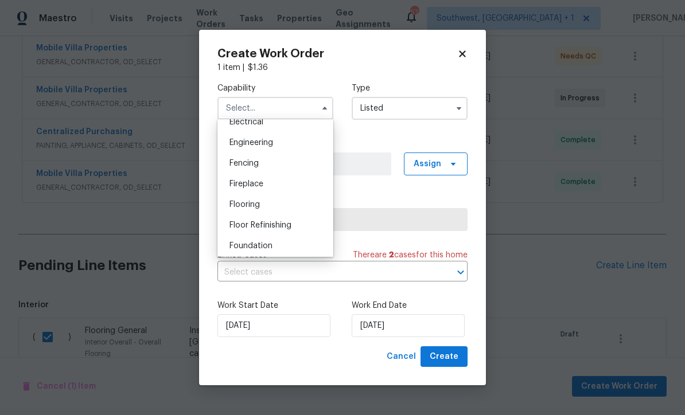
scroll to position [374, 0]
click at [269, 203] on div "Flooring" at bounding box center [275, 203] width 110 height 21
type input "Flooring"
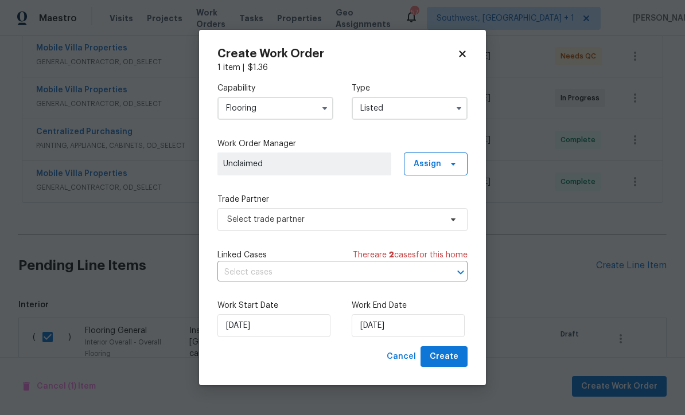
click at [422, 106] on input "Listed" at bounding box center [410, 108] width 116 height 23
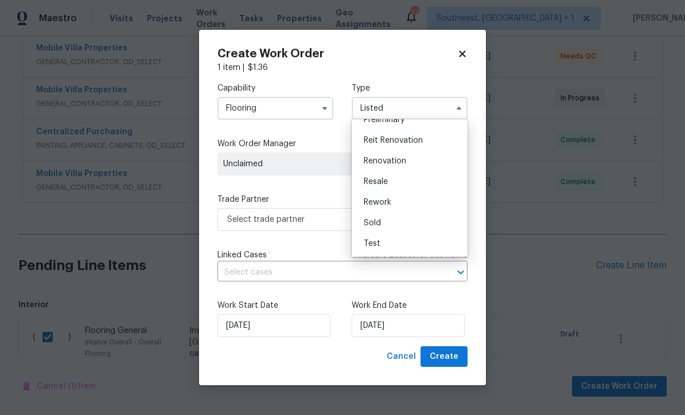
scroll to position [260, 0]
click at [410, 159] on div "Renovation" at bounding box center [410, 161] width 110 height 21
type input "Renovation"
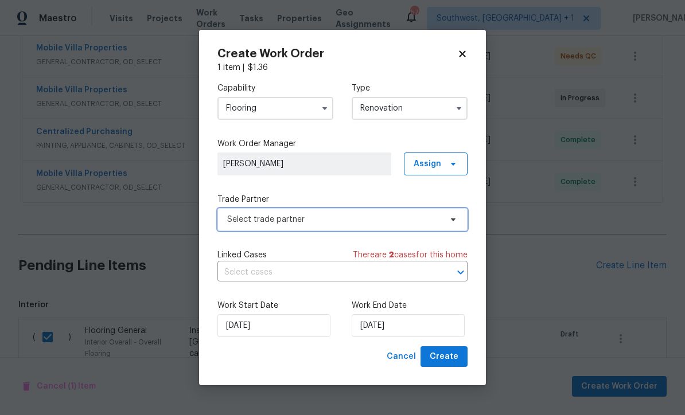
click at [338, 225] on span "Select trade partner" at bounding box center [342, 219] width 250 height 23
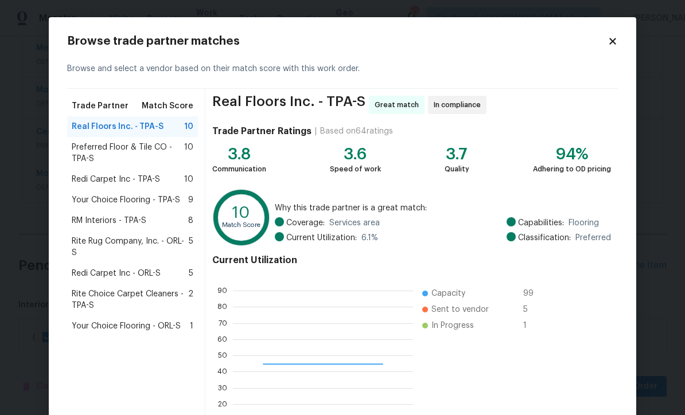
scroll to position [161, 180]
click at [89, 217] on span "RM Interiors - TPA-S" at bounding box center [109, 220] width 75 height 11
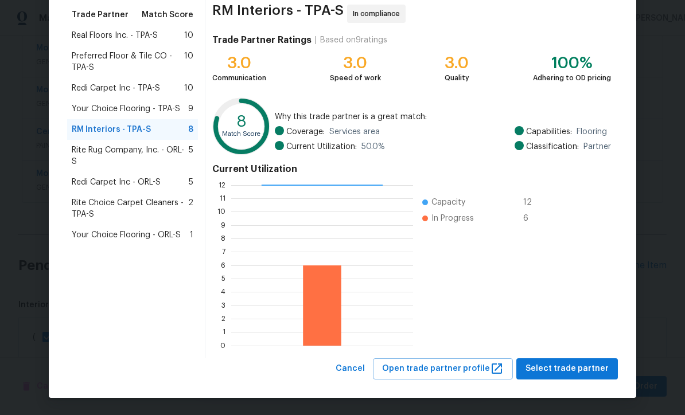
scroll to position [91, 0]
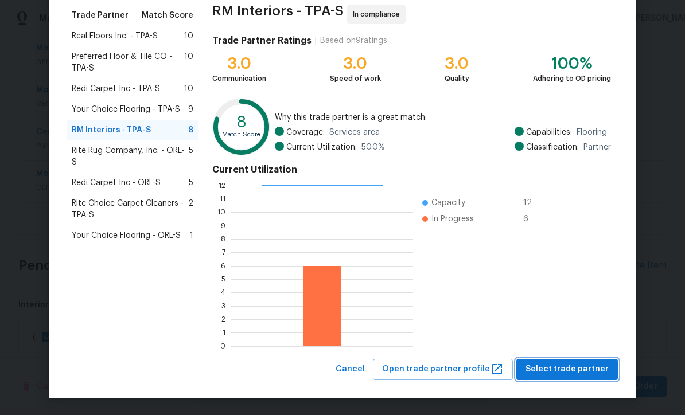
click at [567, 375] on span "Select trade partner" at bounding box center [566, 370] width 83 height 14
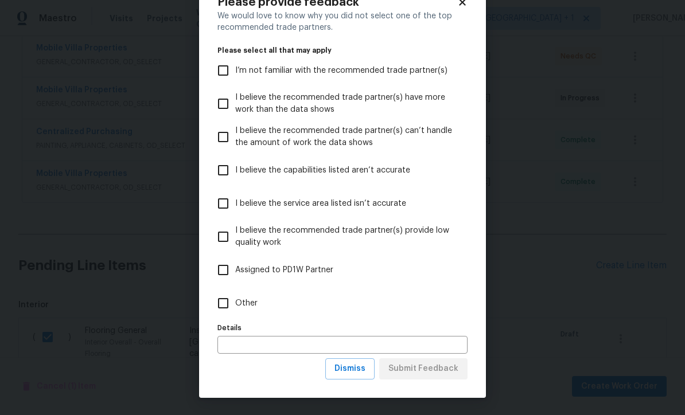
scroll to position [40, 0]
click at [361, 373] on span "Dismiss" at bounding box center [349, 369] width 31 height 14
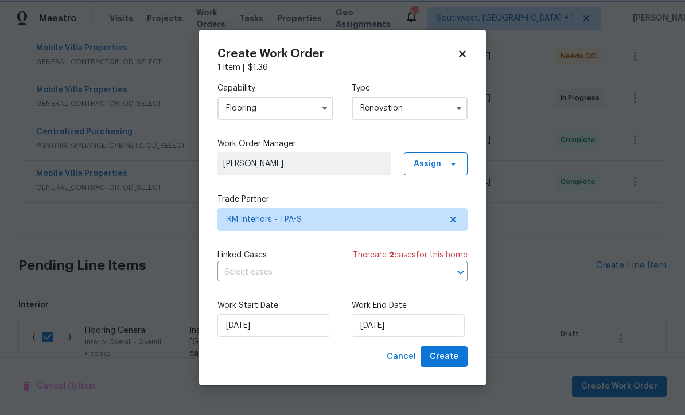
scroll to position [0, 0]
click at [428, 336] on input "[DATE]" at bounding box center [408, 325] width 113 height 23
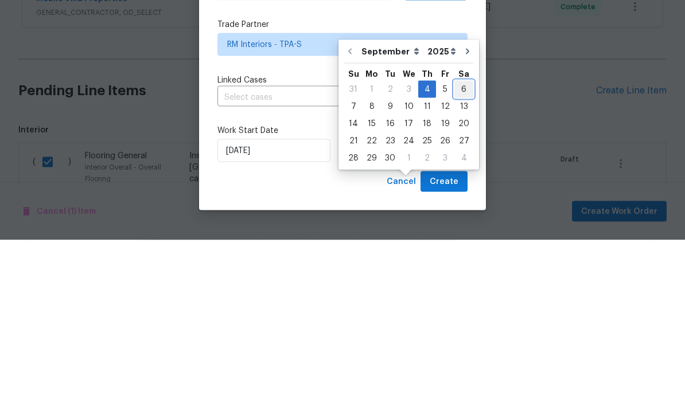
click at [464, 256] on div "6" at bounding box center [463, 264] width 19 height 16
type input "[DATE]"
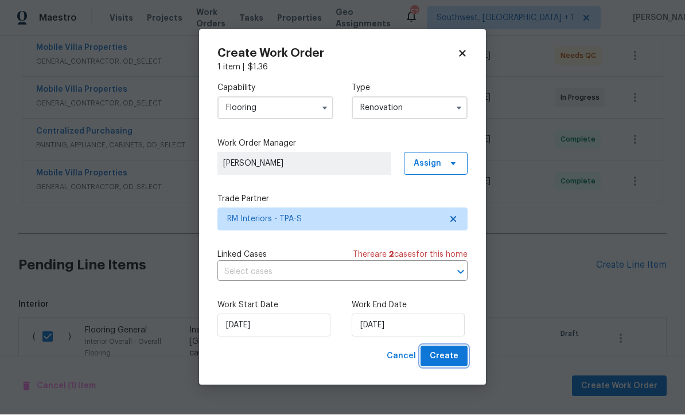
click at [457, 364] on button "Create" at bounding box center [443, 356] width 47 height 21
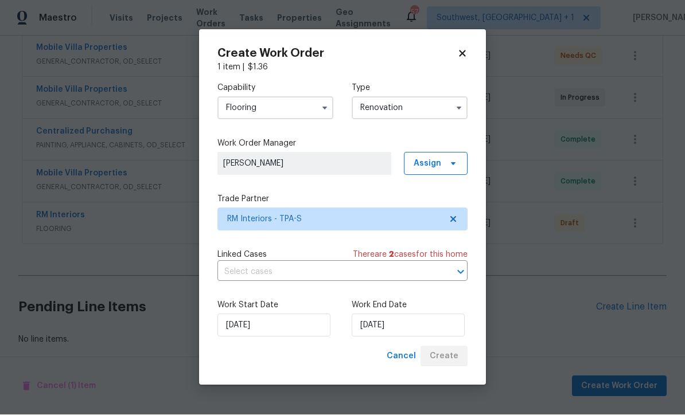
scroll to position [191, 0]
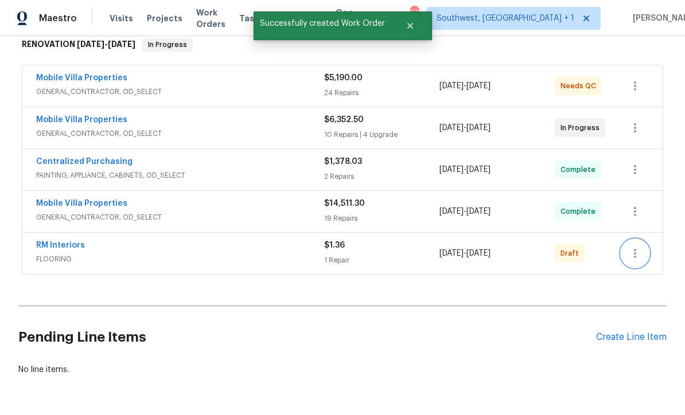
click at [640, 240] on button "button" at bounding box center [635, 254] width 28 height 28
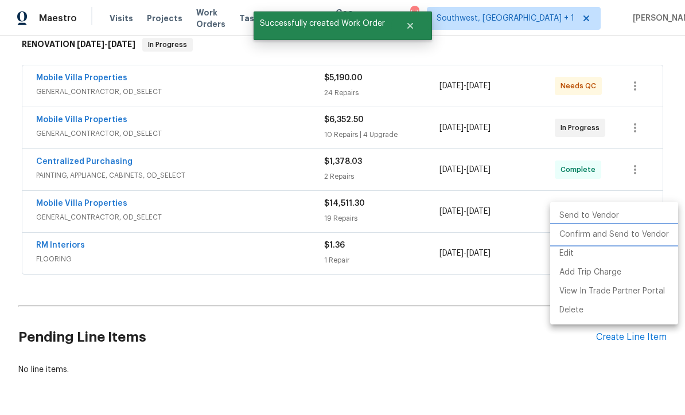
click at [620, 241] on li "Confirm and Send to Vendor" at bounding box center [614, 234] width 128 height 19
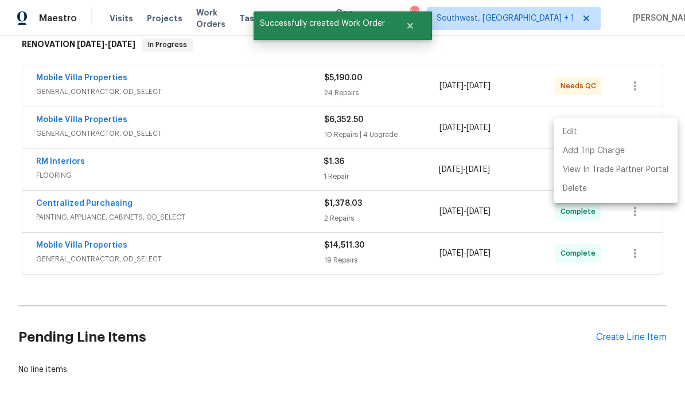
click at [453, 324] on div at bounding box center [342, 207] width 685 height 415
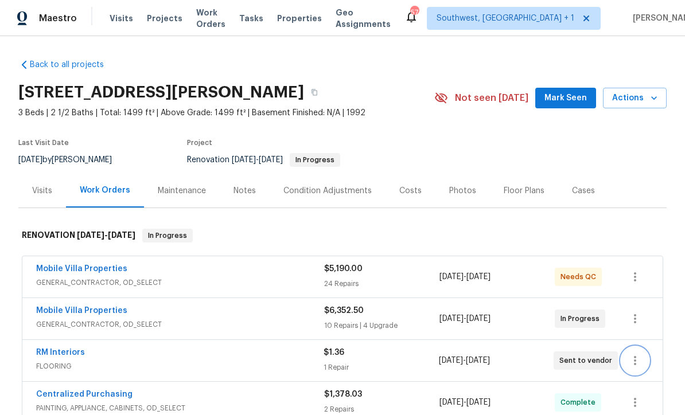
scroll to position [0, 0]
click at [413, 174] on div "Costs" at bounding box center [410, 191] width 50 height 34
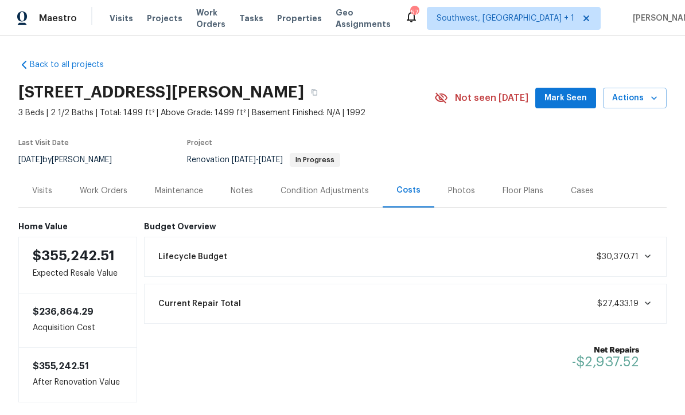
click at [96, 185] on div "Work Orders" at bounding box center [104, 190] width 48 height 11
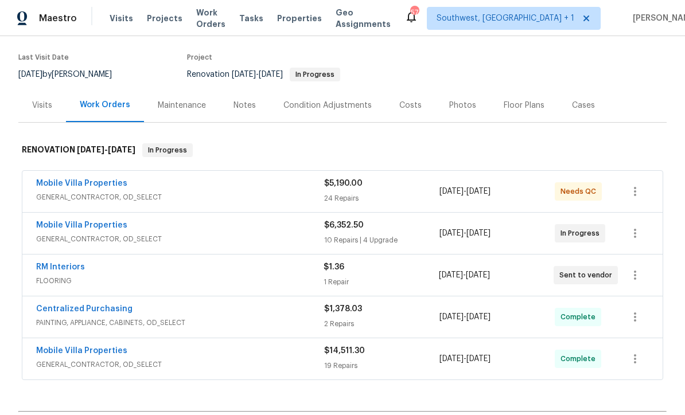
scroll to position [102, 0]
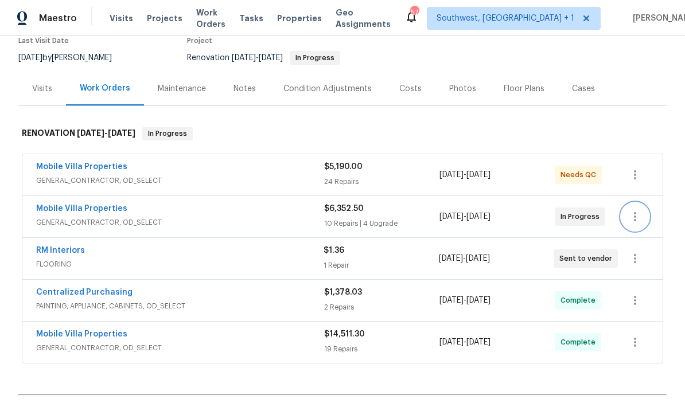
click at [633, 216] on icon "button" at bounding box center [635, 217] width 14 height 14
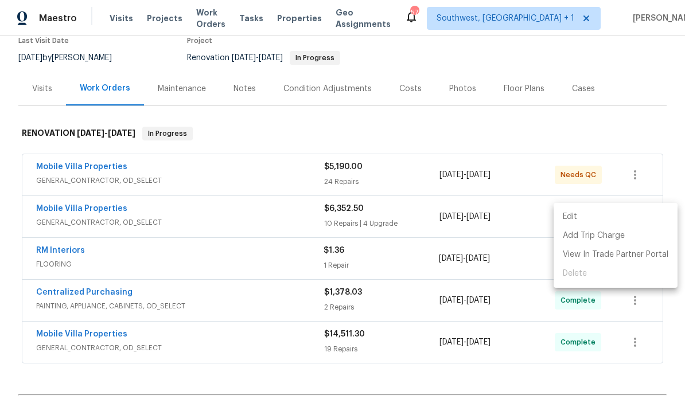
click at [577, 219] on li "Edit" at bounding box center [616, 217] width 124 height 19
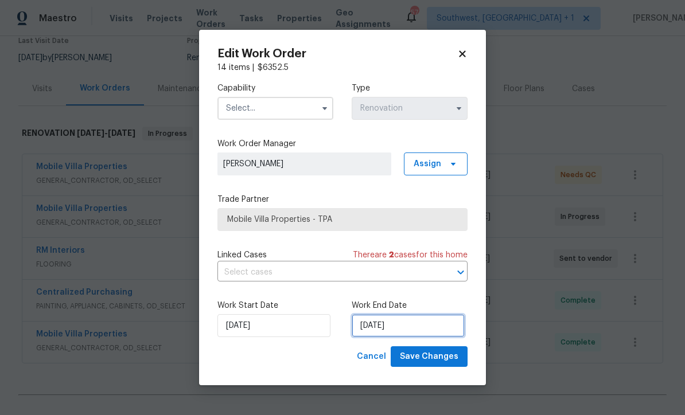
click at [415, 329] on input "[DATE]" at bounding box center [408, 325] width 113 height 23
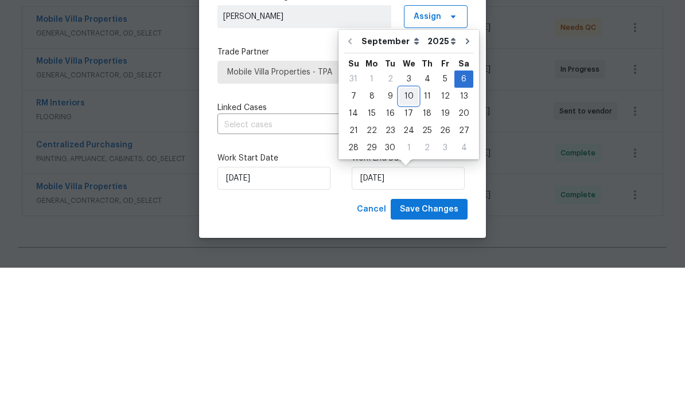
click at [405, 236] on div "10" at bounding box center [408, 244] width 19 height 16
type input "[DATE]"
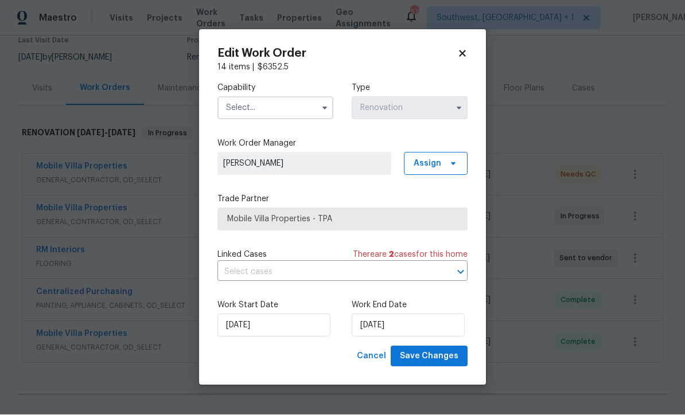
click at [294, 110] on input "text" at bounding box center [275, 108] width 116 height 23
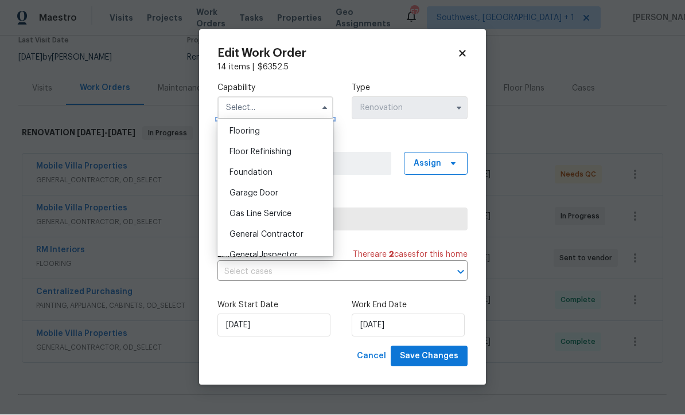
scroll to position [445, 0]
click at [293, 242] on div "General Contractor" at bounding box center [275, 235] width 110 height 21
type input "General Contractor"
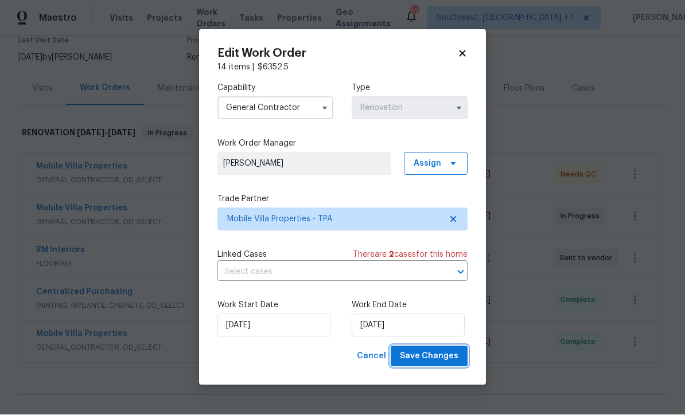
click at [443, 361] on span "Save Changes" at bounding box center [429, 357] width 59 height 14
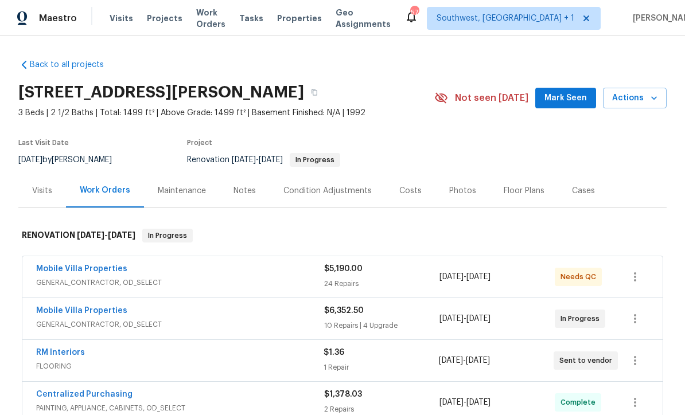
click at [110, 22] on span "Visits" at bounding box center [122, 18] width 24 height 11
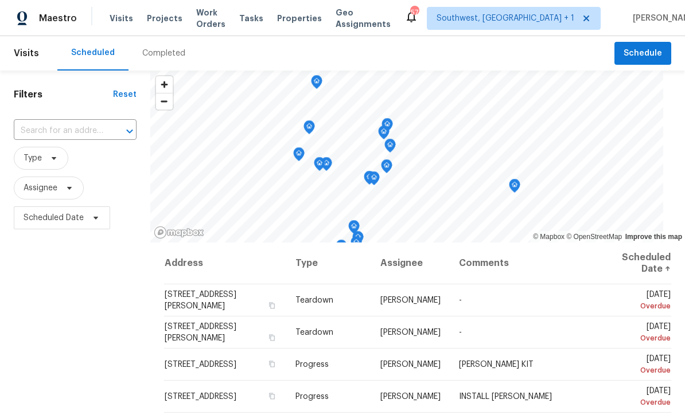
click at [50, 138] on input "text" at bounding box center [59, 131] width 91 height 18
type input "851 plac"
click at [41, 157] on li "[STREET_ADDRESS]" at bounding box center [75, 157] width 124 height 19
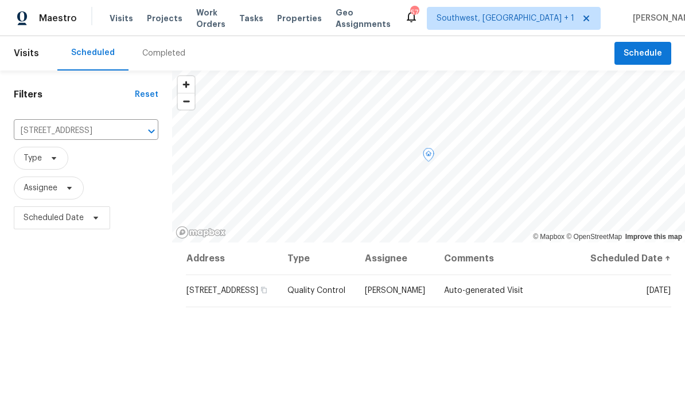
click at [0, 0] on icon at bounding box center [0, 0] width 0 height 0
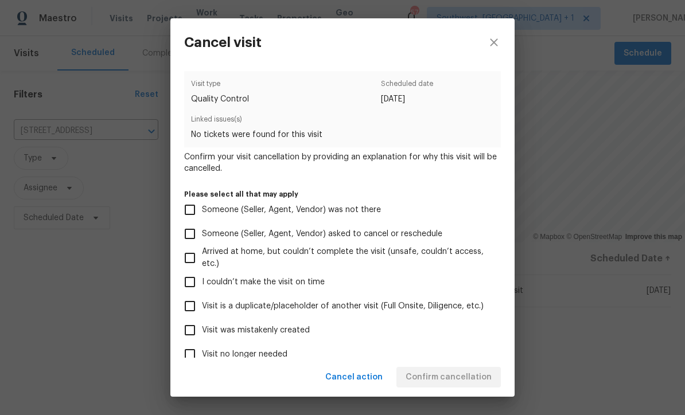
click at [197, 342] on input "Visit was mistakenly created" at bounding box center [190, 330] width 24 height 24
checkbox input "true"
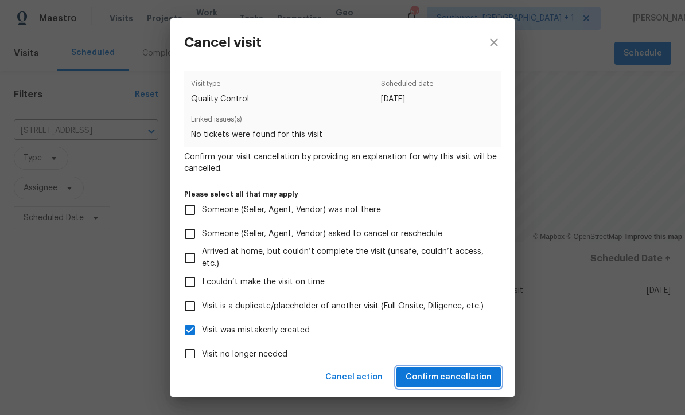
click at [462, 378] on span "Confirm cancellation" at bounding box center [449, 378] width 86 height 14
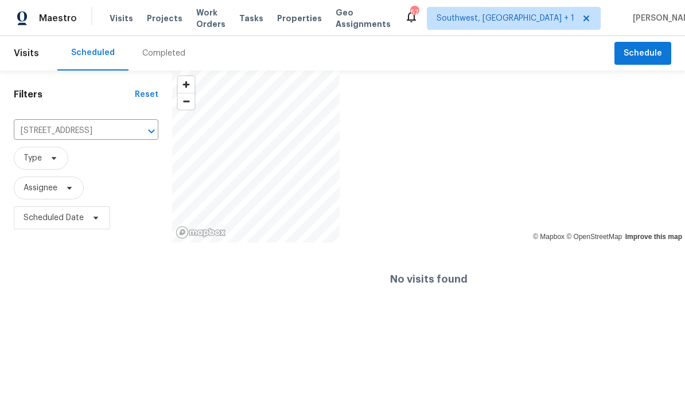
click at [61, 135] on input "[STREET_ADDRESS]" at bounding box center [70, 131] width 112 height 18
type input "790 harv"
click at [75, 156] on li "[STREET_ADDRESS]" at bounding box center [86, 157] width 145 height 19
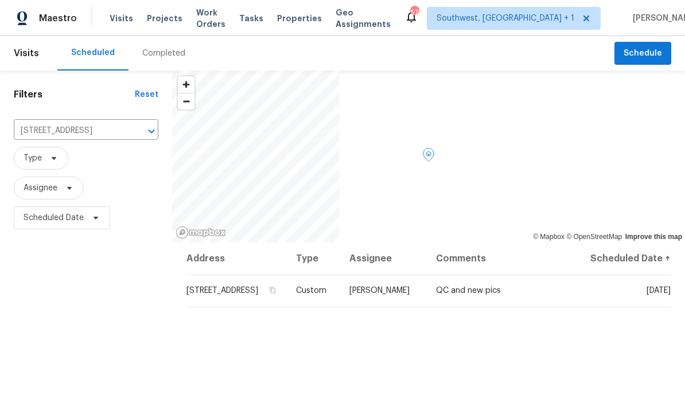
click at [0, 0] on icon at bounding box center [0, 0] width 0 height 0
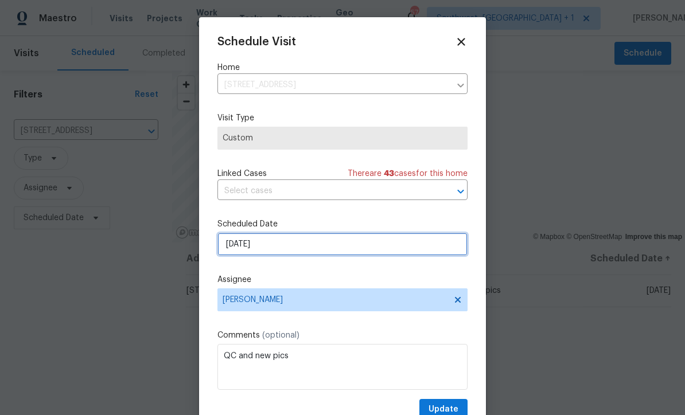
click at [295, 255] on input "[DATE]" at bounding box center [342, 244] width 250 height 23
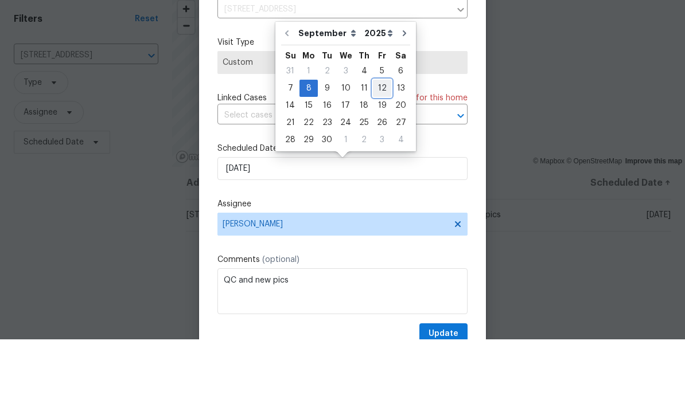
click at [379, 156] on div "12" at bounding box center [382, 164] width 18 height 16
type input "[DATE]"
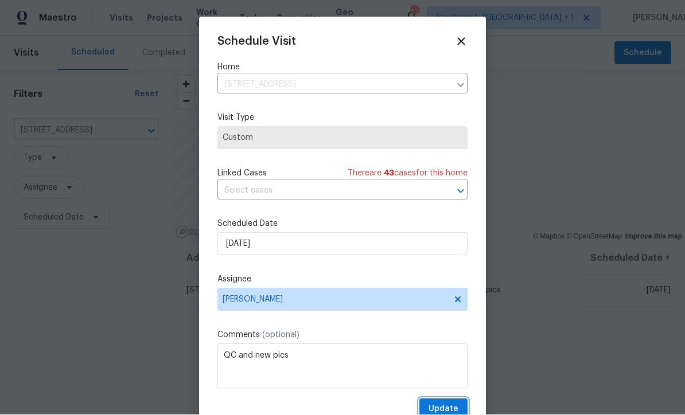
click at [455, 410] on span "Update" at bounding box center [444, 410] width 30 height 14
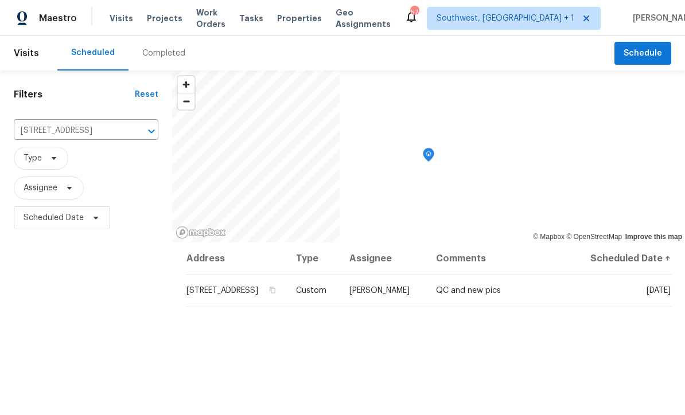
scroll to position [0, 0]
